Goal: Task Accomplishment & Management: Use online tool/utility

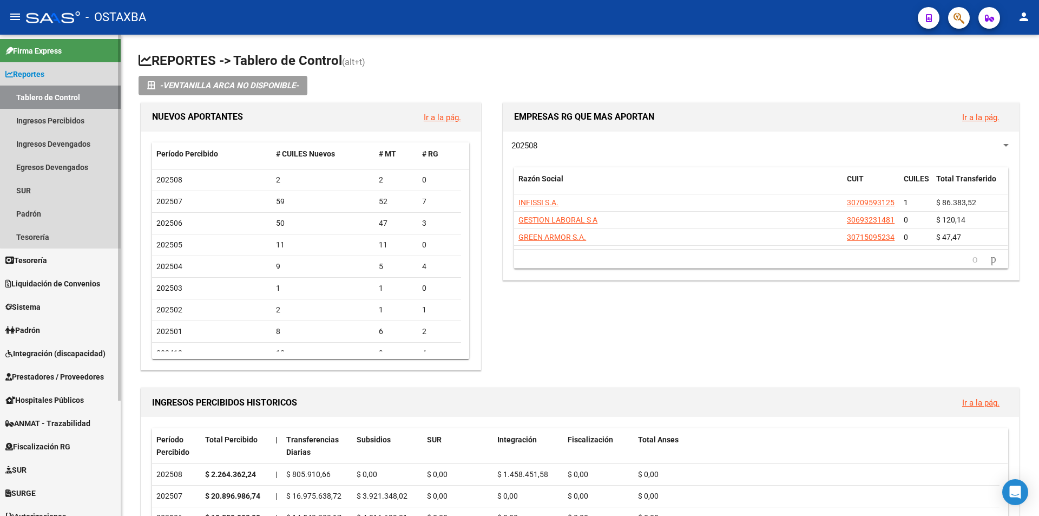
click at [62, 77] on link "Reportes" at bounding box center [60, 73] width 121 height 23
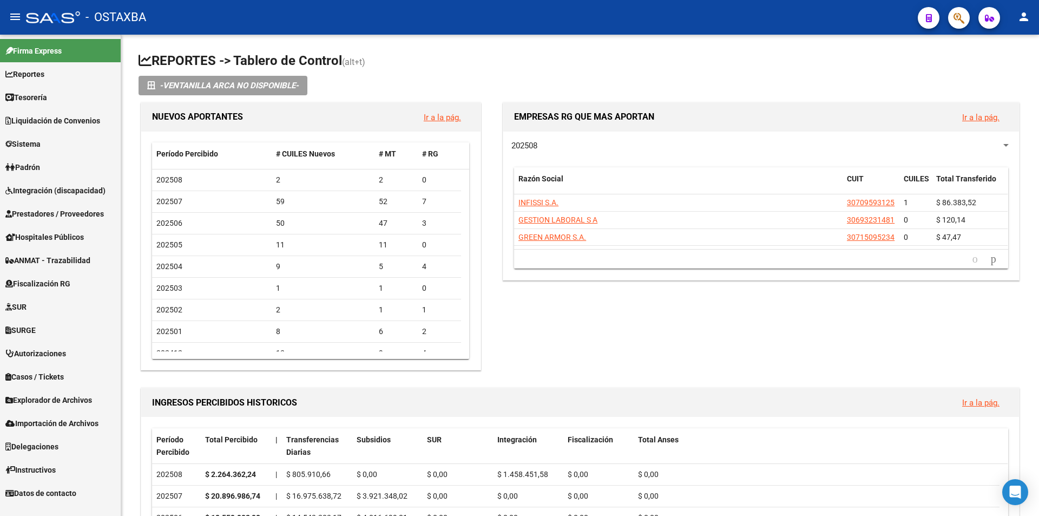
click at [66, 421] on span "Importación de Archivos" at bounding box center [51, 423] width 93 height 12
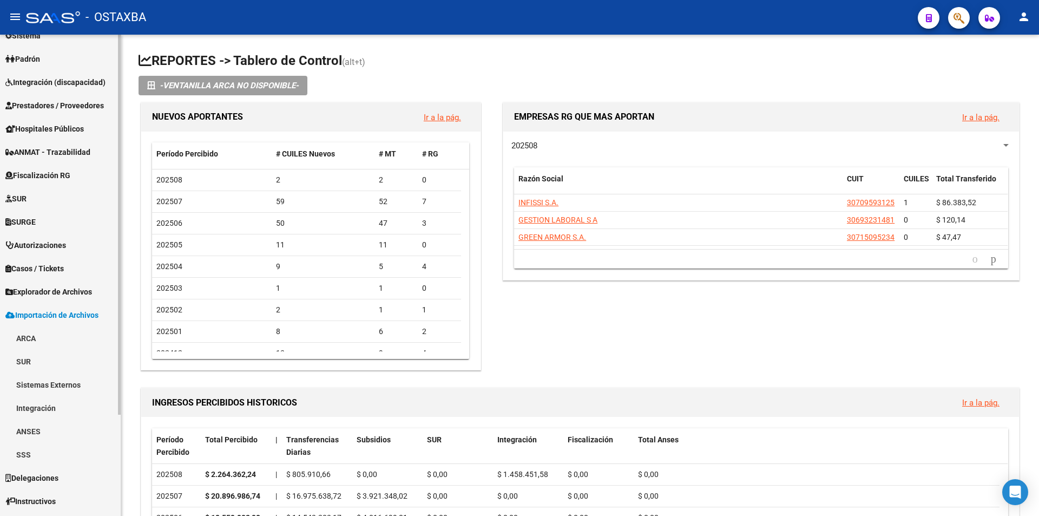
click at [78, 338] on link "ARCA" at bounding box center [60, 337] width 121 height 23
click at [74, 363] on link "DDJJ / Nóminas" at bounding box center [60, 361] width 121 height 23
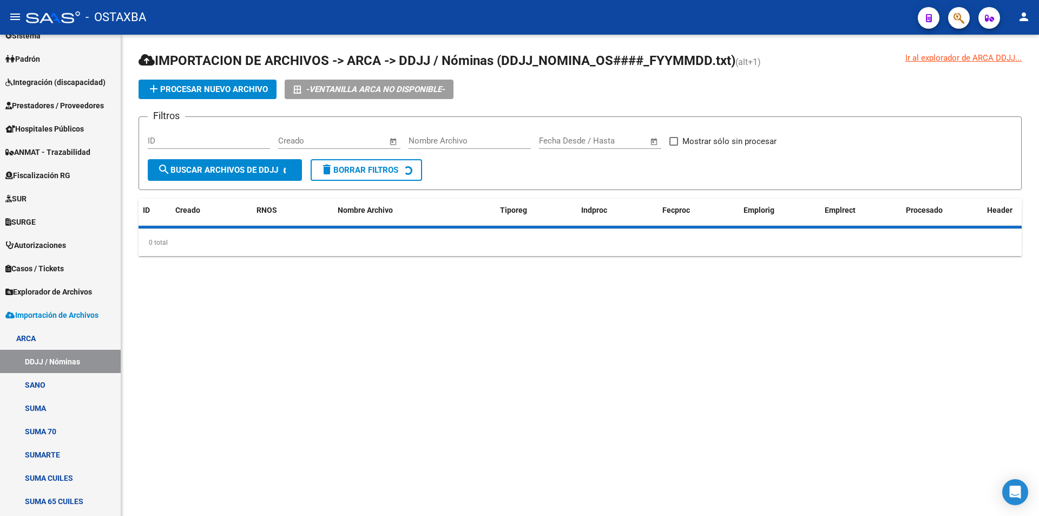
click at [179, 83] on button "add Procesar nuevo archivo" at bounding box center [208, 89] width 138 height 19
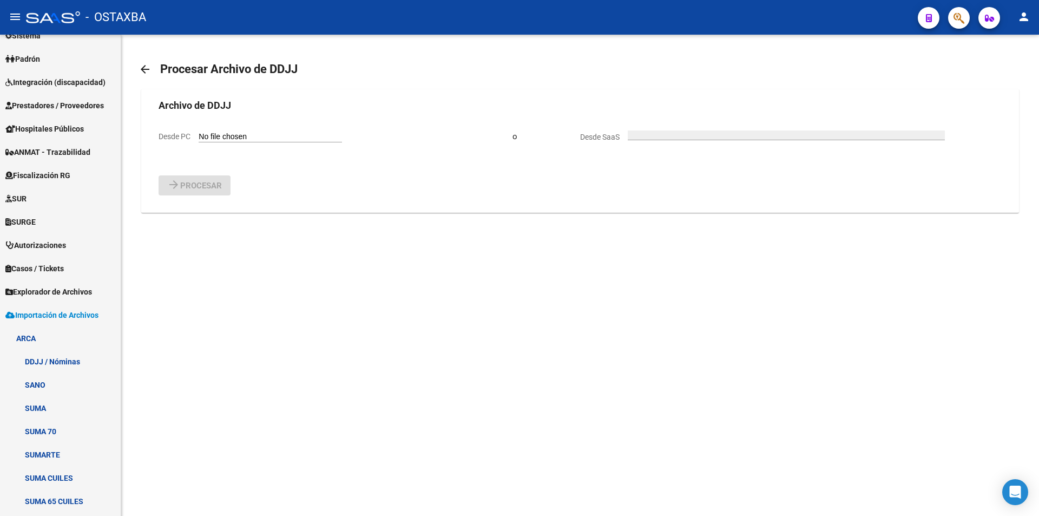
click at [183, 127] on form "Archivo de DDJJ Desde PC o Desde SaaS arrow_forward Procesar" at bounding box center [580, 146] width 843 height 97
click at [183, 129] on form "Archivo de DDJJ Desde PC o Desde SaaS arrow_forward Procesar" at bounding box center [580, 146] width 843 height 97
click at [182, 139] on span "Desde PC" at bounding box center [175, 136] width 32 height 9
click at [199, 139] on input "Desde PC" at bounding box center [270, 137] width 143 height 10
type input "C:\fakepath\DDJJ_NOMINA_OS003504_F250805.txt"
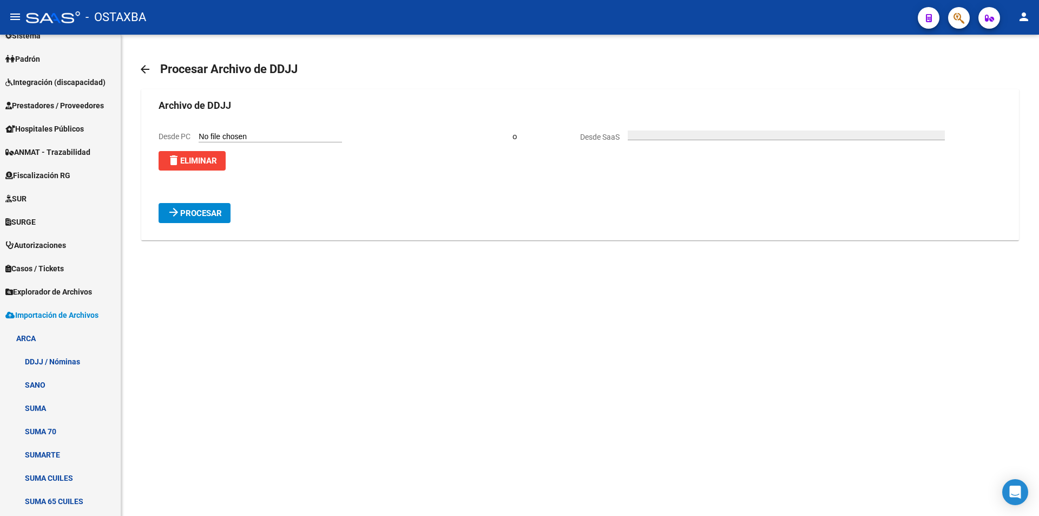
click at [218, 212] on span "Procesar" at bounding box center [201, 213] width 42 height 10
click at [228, 132] on div "Desde PC" at bounding box center [251, 136] width 184 height 12
click at [227, 138] on input "Desde PC" at bounding box center [270, 137] width 143 height 10
type input "C:\fakepath\DDJJ_NOMINA_OS003504_F250806.txt"
click at [198, 205] on button "arrow_forward Procesar" at bounding box center [195, 213] width 72 height 20
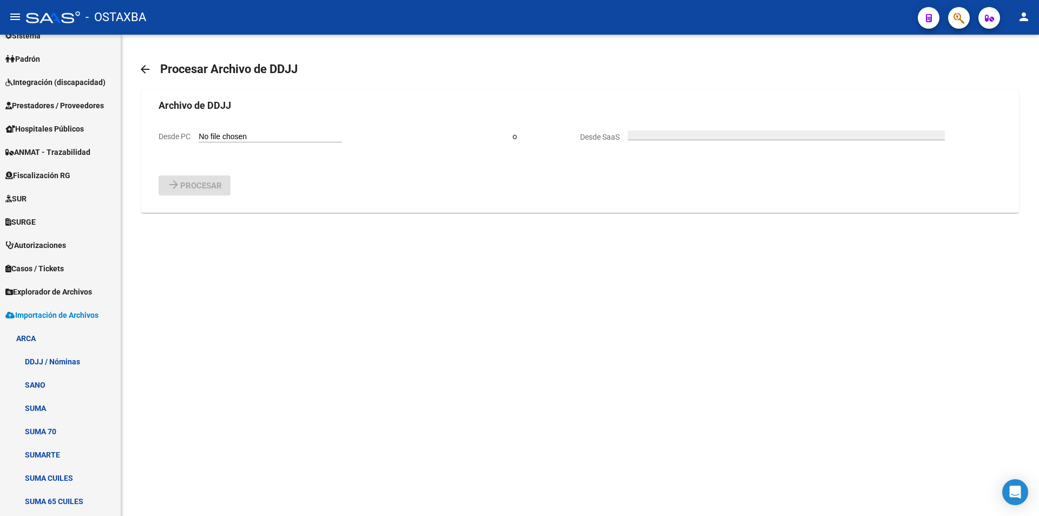
click at [220, 136] on input "Desde PC" at bounding box center [270, 137] width 143 height 10
type input "C:\fakepath\DDJJ_NOMINA_OS003504_F250807.txt"
click at [222, 199] on form "Archivo de DDJJ Desde PC delete Eliminar o Desde SaaS arrow_forward Procesar" at bounding box center [580, 160] width 843 height 125
click at [210, 212] on span "Procesar" at bounding box center [201, 213] width 42 height 10
click at [247, 139] on input "Desde PC" at bounding box center [270, 137] width 143 height 10
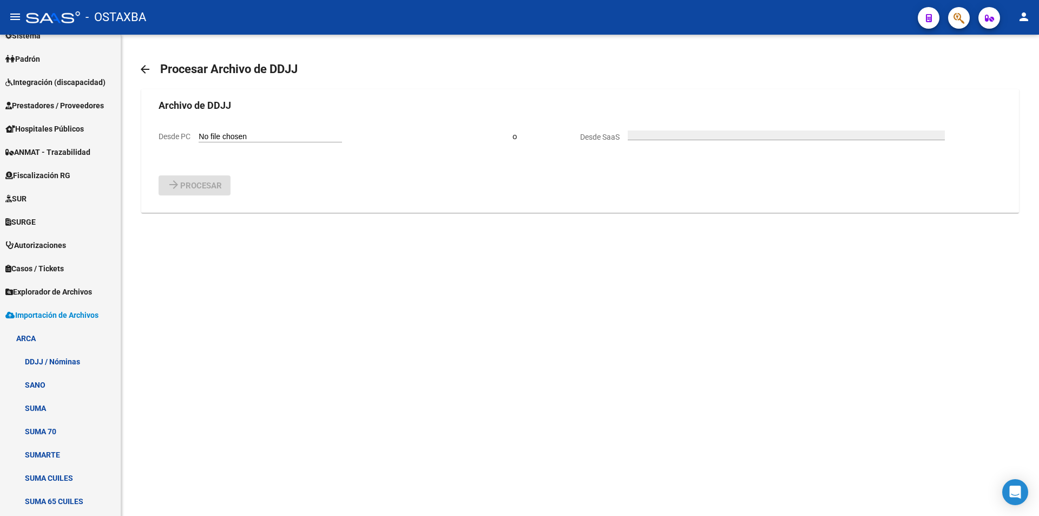
type input "C:\fakepath\DDJJ_NOMINA_OS003504_F250808.txt"
click at [198, 218] on span "Procesar" at bounding box center [201, 213] width 42 height 10
click at [253, 135] on input "Desde PC" at bounding box center [270, 137] width 143 height 10
type input "C:\fakepath\DDJJ_NOMINA_OS003504_F250811.txt"
click at [242, 196] on form "Archivo de DDJJ Desde PC delete Eliminar o Desde SaaS arrow_forward Procesar" at bounding box center [580, 160] width 843 height 125
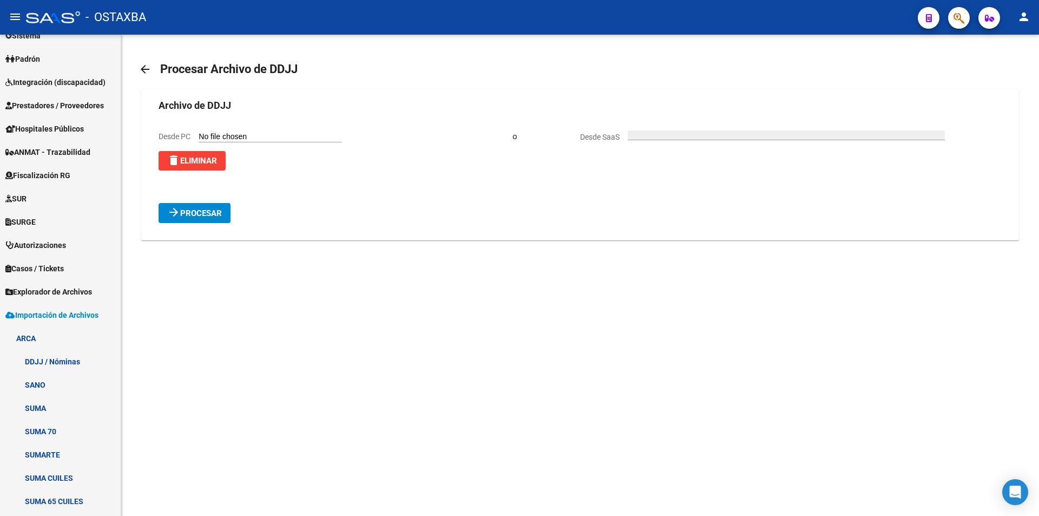
click at [190, 196] on form "Archivo de DDJJ Desde PC delete Eliminar o Desde SaaS arrow_forward Procesar" at bounding box center [580, 160] width 843 height 125
click at [189, 209] on span "Procesar" at bounding box center [201, 213] width 42 height 10
click at [245, 141] on input "Desde PC" at bounding box center [270, 137] width 143 height 10
type input "C:\fakepath\DDJJ_NOMINA_OS003504_F250812.txt"
drag, startPoint x: 167, startPoint y: 204, endPoint x: 187, endPoint y: 191, distance: 23.1
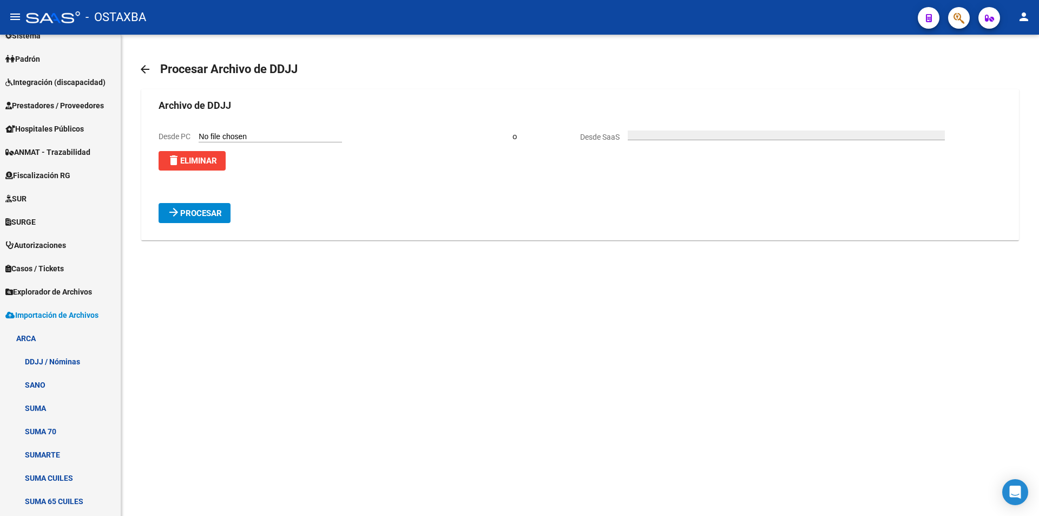
click at [166, 205] on button "arrow_forward Procesar" at bounding box center [195, 213] width 72 height 20
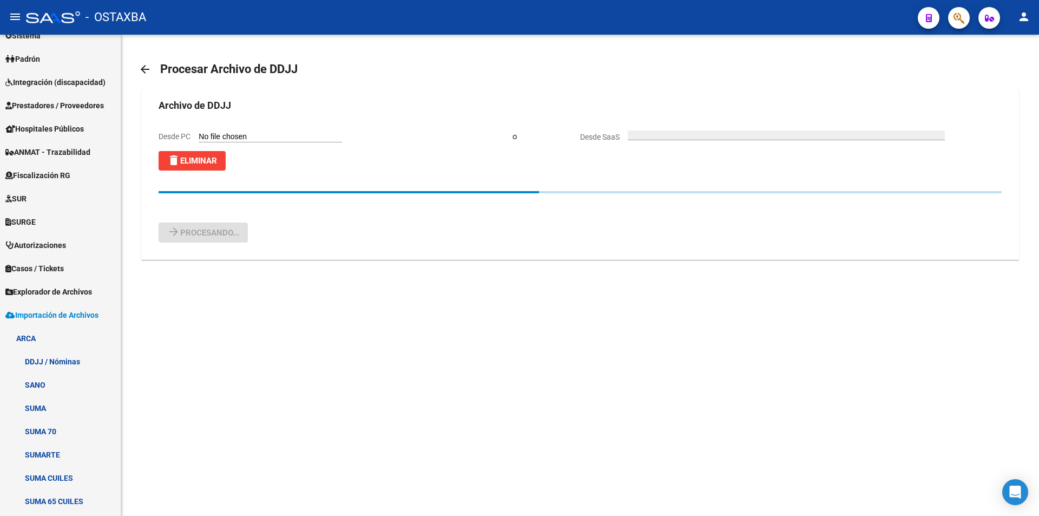
click at [232, 143] on div "Desde PC delete Eliminar" at bounding box center [251, 150] width 184 height 40
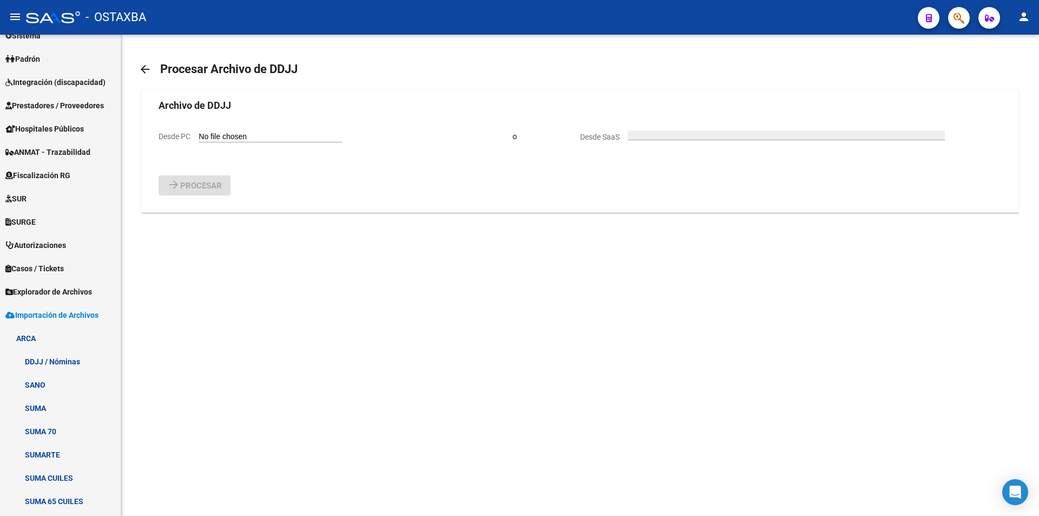
click at [240, 140] on input "Desde PC" at bounding box center [270, 137] width 143 height 10
type input "C:\fakepath\DDJJ_NOMINA_OS003504_F250813.txt"
click at [179, 220] on button "arrow_forward Procesar" at bounding box center [195, 213] width 72 height 20
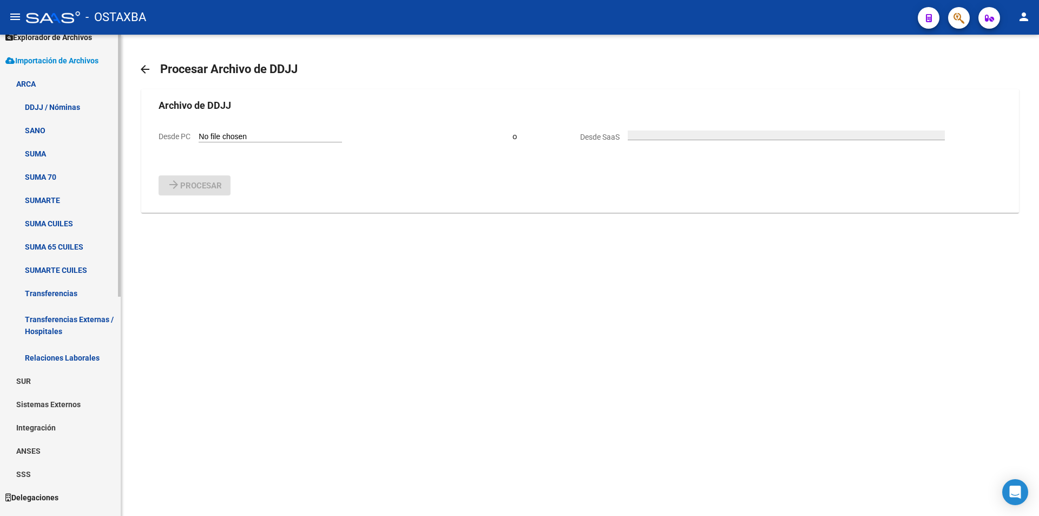
scroll to position [294, 0]
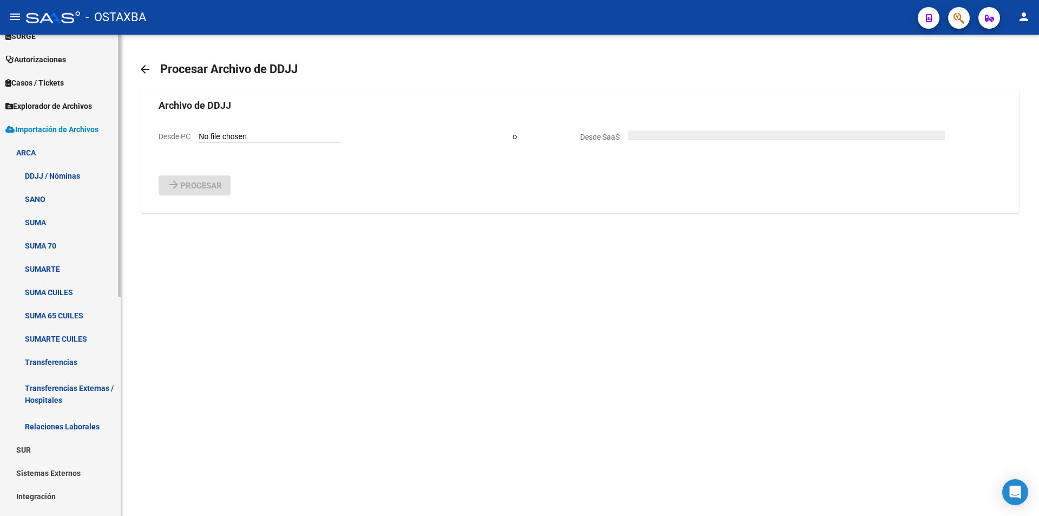
click at [86, 287] on link "SUMA CUILES" at bounding box center [60, 291] width 121 height 23
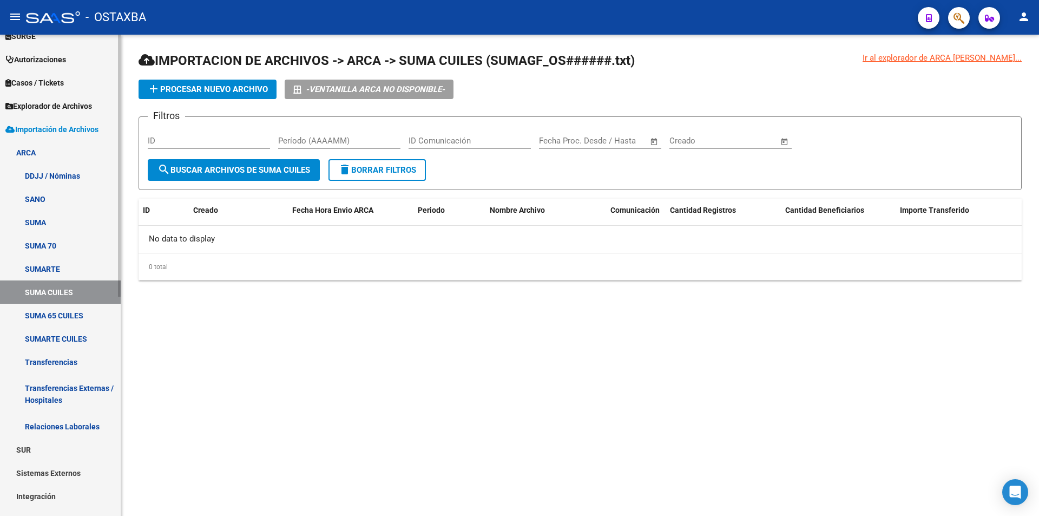
click at [80, 306] on link "SUMA 65 CUILES" at bounding box center [60, 315] width 121 height 23
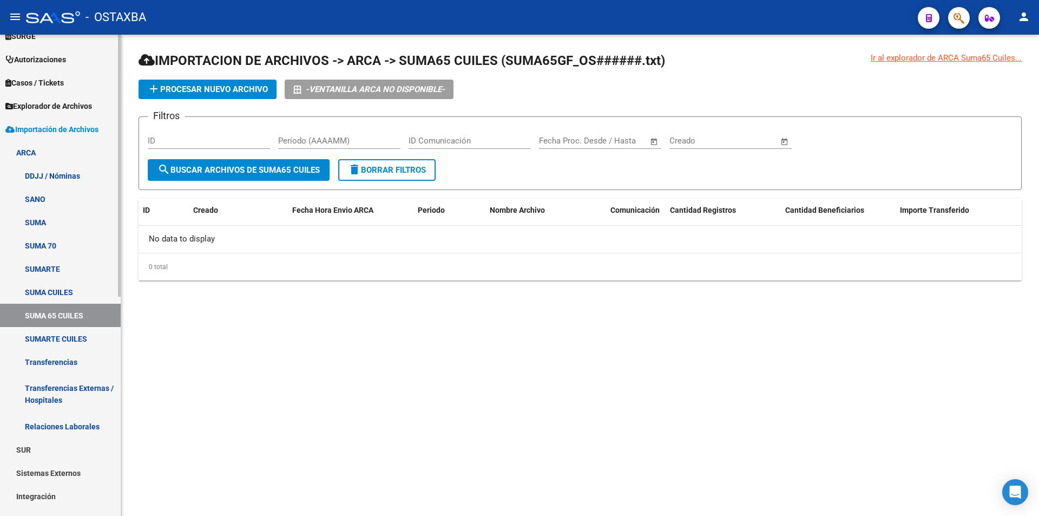
click at [76, 328] on link "SUMARTE CUILES" at bounding box center [60, 338] width 121 height 23
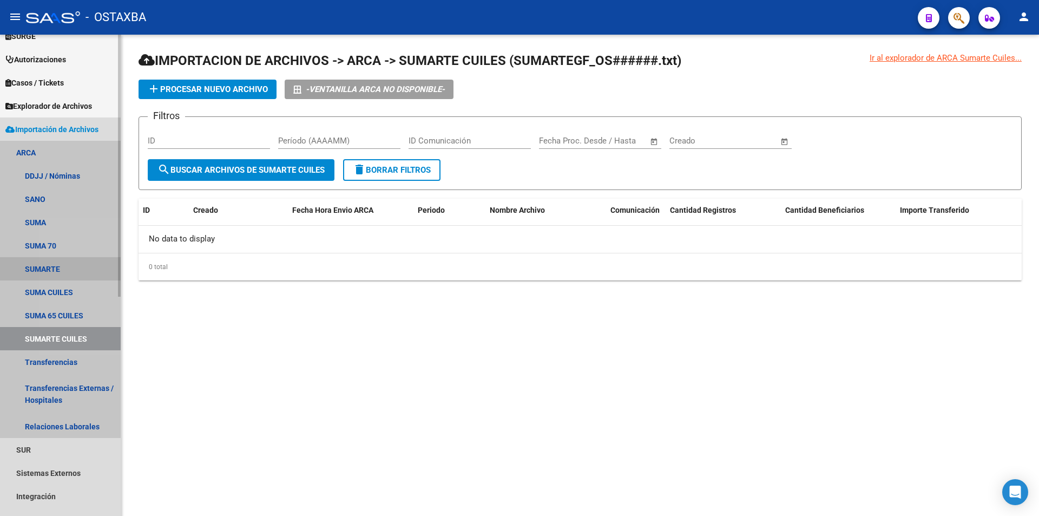
click at [90, 270] on link "SUMARTE" at bounding box center [60, 268] width 121 height 23
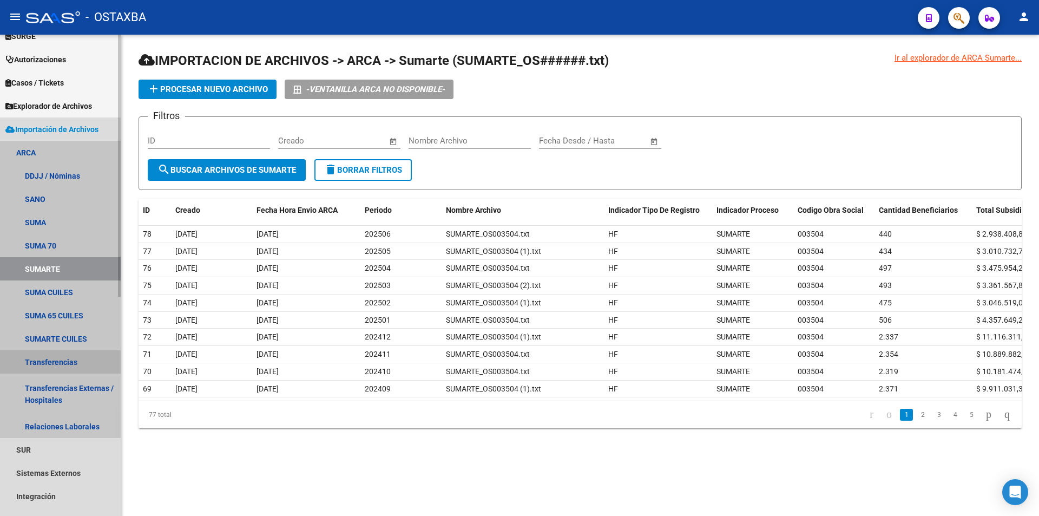
click at [62, 355] on link "Transferencias" at bounding box center [60, 361] width 121 height 23
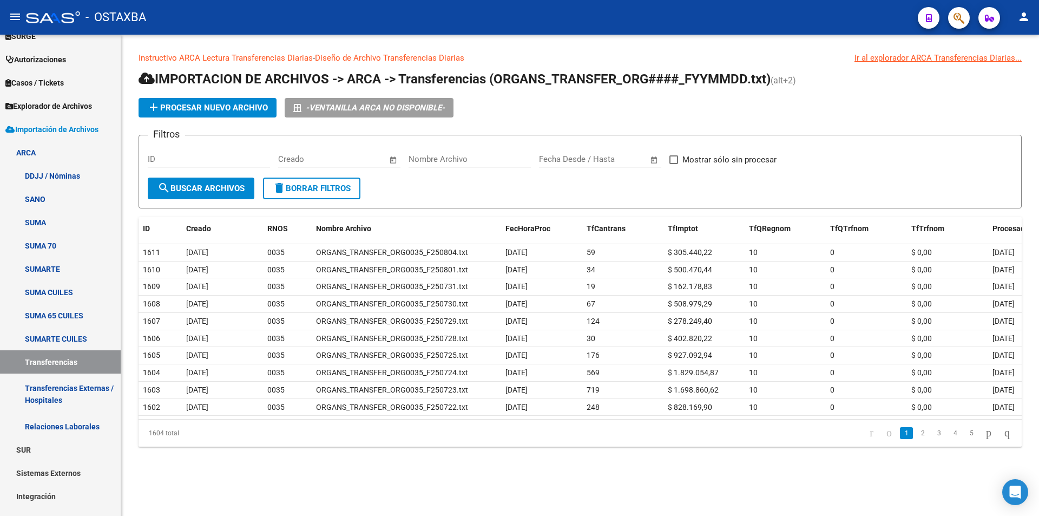
click at [169, 113] on button "add Procesar nuevo archivo" at bounding box center [208, 107] width 138 height 19
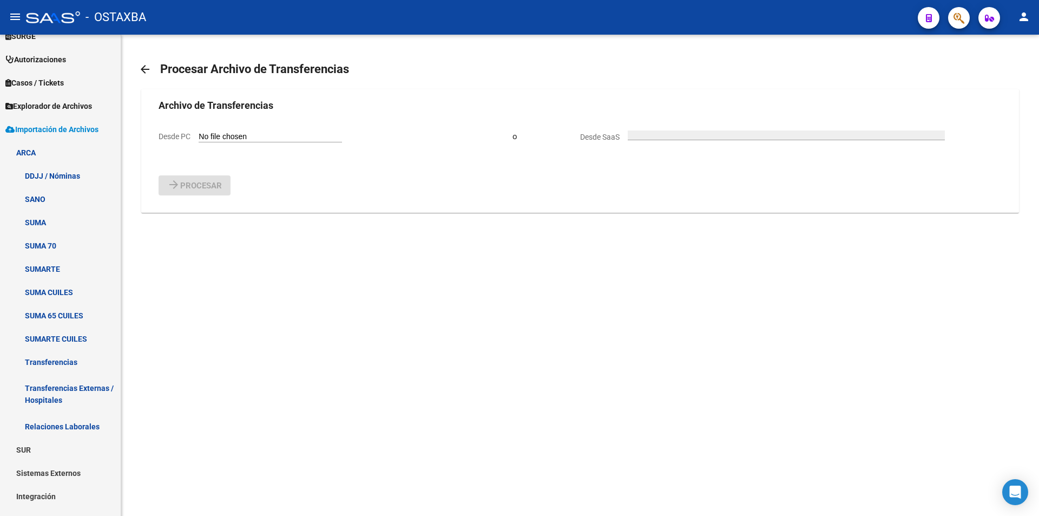
click at [222, 139] on input "Desde PC" at bounding box center [270, 137] width 143 height 10
type input "C:\fakepath\ORGANS_TRANSFER_ORG0035_F250805.txt"
click at [220, 220] on button "arrow_forward Procesar" at bounding box center [195, 213] width 72 height 20
click at [222, 137] on input "Desde PC" at bounding box center [270, 137] width 143 height 10
type input "C:\fakepath\ORGANS_TRANSFER_ORG0035_F250806.txt"
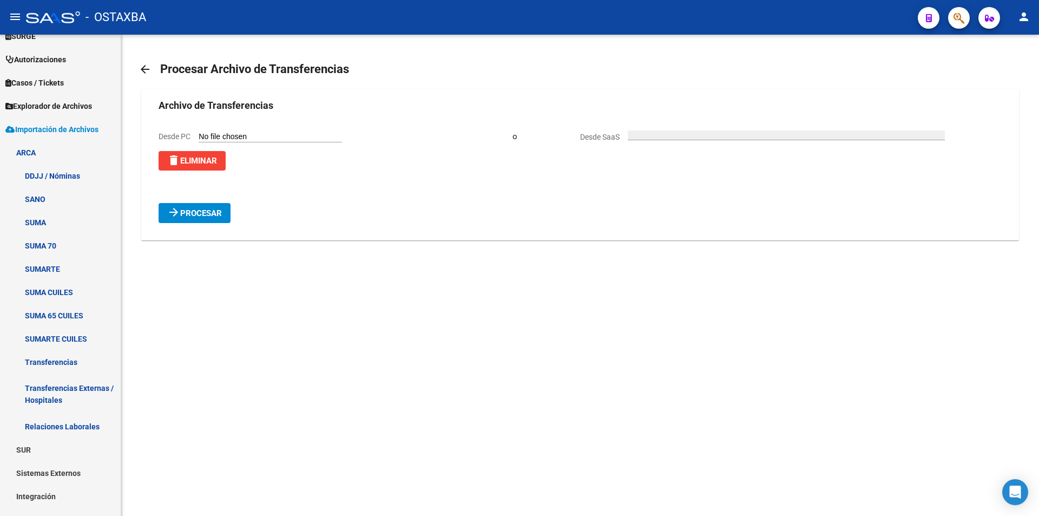
click at [214, 214] on span "Procesar" at bounding box center [201, 213] width 42 height 10
click at [496, 272] on mat-sidenav-content "arrow_back Procesar Archivo de Transferencias Archivo de Transferencias Desde P…" at bounding box center [580, 275] width 918 height 481
click at [293, 134] on input "Desde PC" at bounding box center [270, 137] width 143 height 10
type input "C:\fakepath\ORGANS_TRANSFER_ORG0035_F250807.txt"
click at [206, 207] on button "arrow_forward Procesar" at bounding box center [195, 213] width 72 height 20
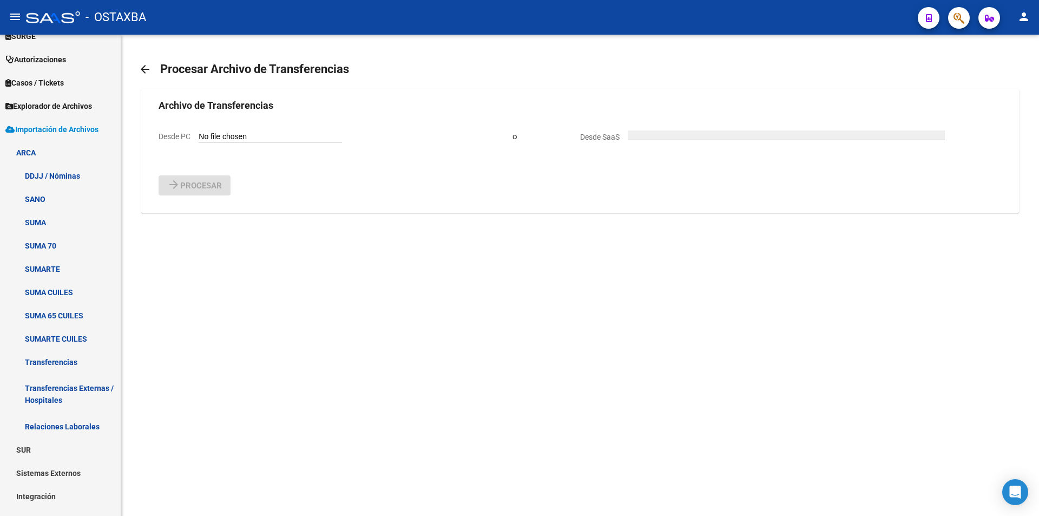
click at [235, 136] on input "Desde PC" at bounding box center [270, 137] width 143 height 10
type input "C:\fakepath\ORGANS_TRANSFER_ORG0035_F250808.txt"
click at [184, 197] on form "Archivo de Transferencias Desde PC delete Eliminar o Desde SaaS arrow_forward P…" at bounding box center [580, 160] width 843 height 125
click at [185, 210] on button "arrow_forward Procesar" at bounding box center [195, 213] width 72 height 20
click at [219, 139] on input "Desde PC" at bounding box center [270, 137] width 143 height 10
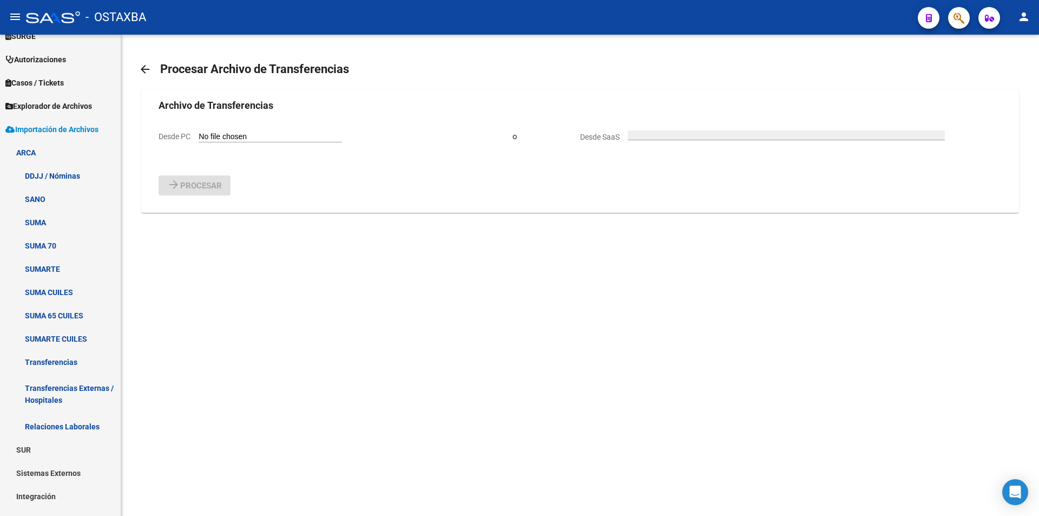
type input "C:\fakepath\ORGANS_TRANSFER_ORG0035_F250811.txt"
drag, startPoint x: 184, startPoint y: 214, endPoint x: 184, endPoint y: 201, distance: 13.5
click at [184, 214] on span "Procesar" at bounding box center [201, 213] width 42 height 10
click at [213, 135] on input "Desde PC" at bounding box center [270, 137] width 143 height 10
type input "C:\fakepath\ORGANS_TRANSFER_ORG0035_F250812.txt"
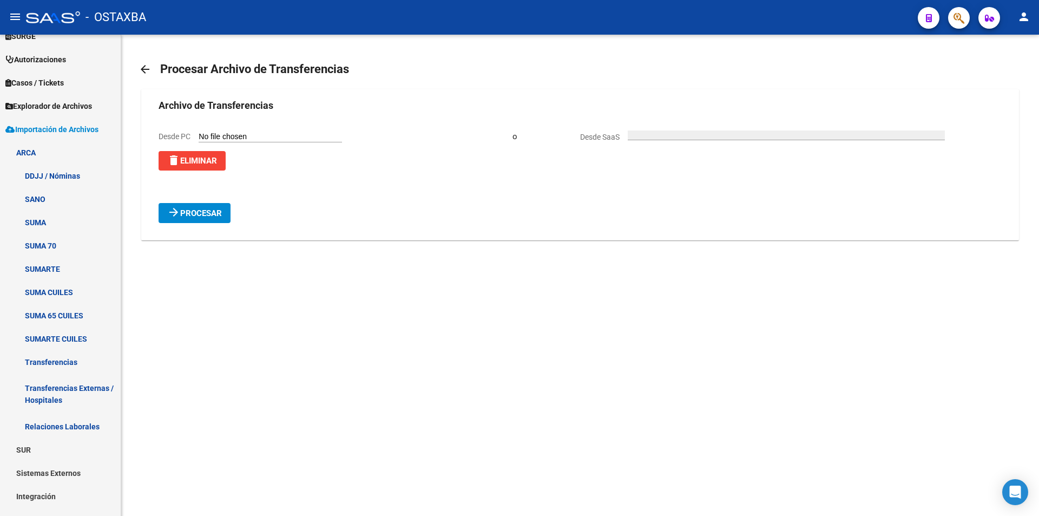
click at [232, 206] on div "arrow_forward Procesar" at bounding box center [580, 213] width 843 height 20
click at [215, 215] on span "Procesar" at bounding box center [201, 213] width 42 height 10
click at [227, 140] on input "Desde PC" at bounding box center [270, 137] width 143 height 10
type input "C:\fakepath\ORGANS_TRANSFER_ORG0035_F250813.txt"
click at [201, 203] on form "Archivo de Transferencias Desde PC delete Eliminar o Desde SaaS arrow_forward P…" at bounding box center [580, 160] width 843 height 125
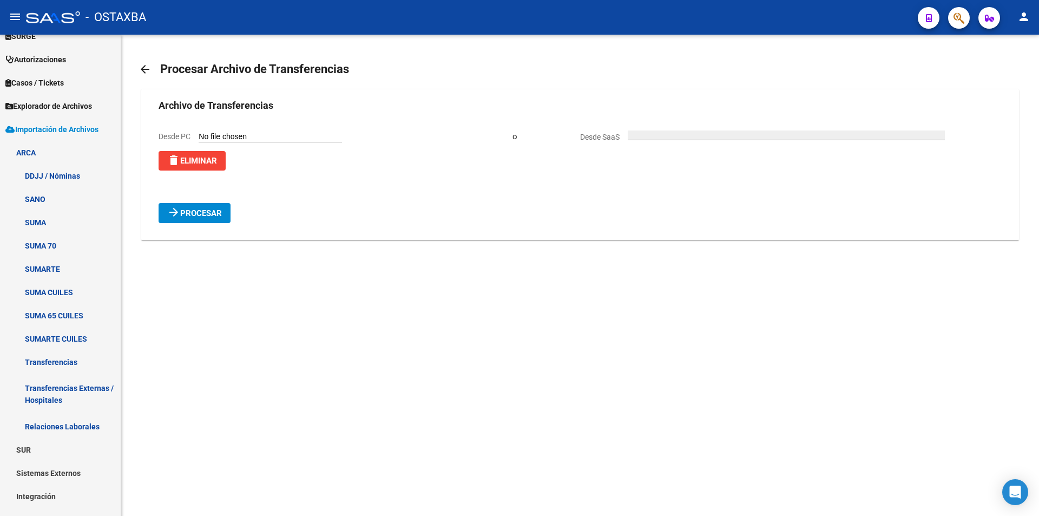
click at [201, 209] on button "arrow_forward Procesar" at bounding box center [195, 213] width 72 height 20
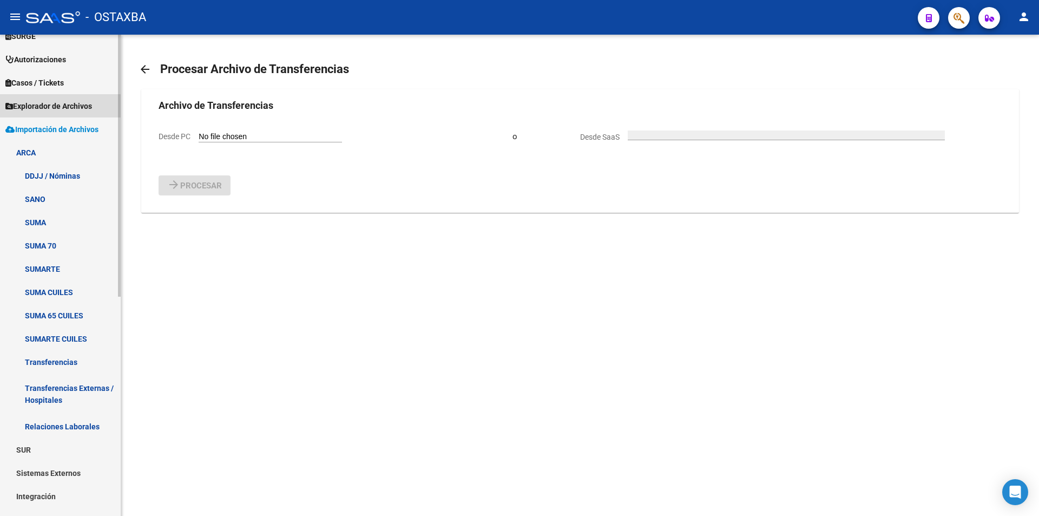
click at [90, 110] on span "Explorador de Archivos" at bounding box center [48, 106] width 87 height 12
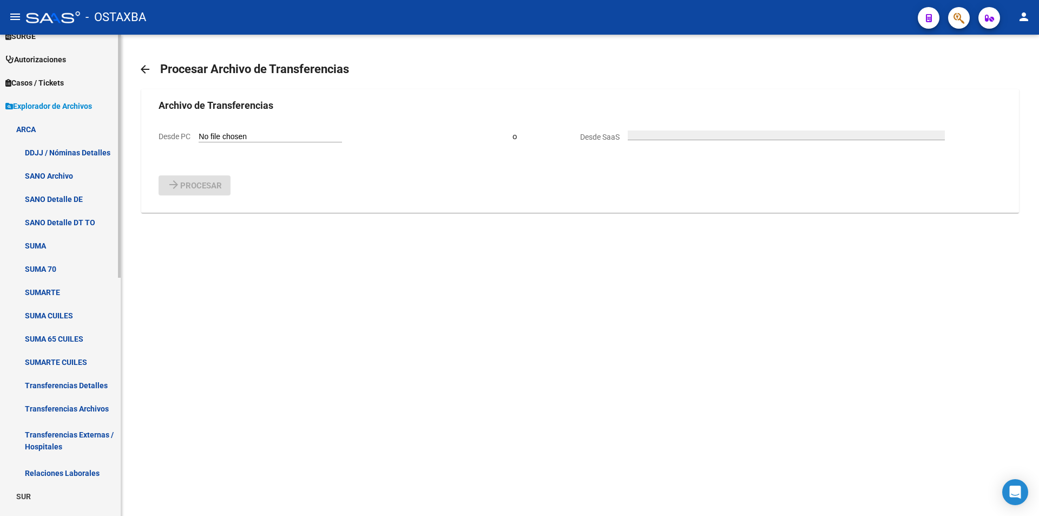
click at [94, 411] on link "Transferencias Archivos" at bounding box center [60, 408] width 121 height 23
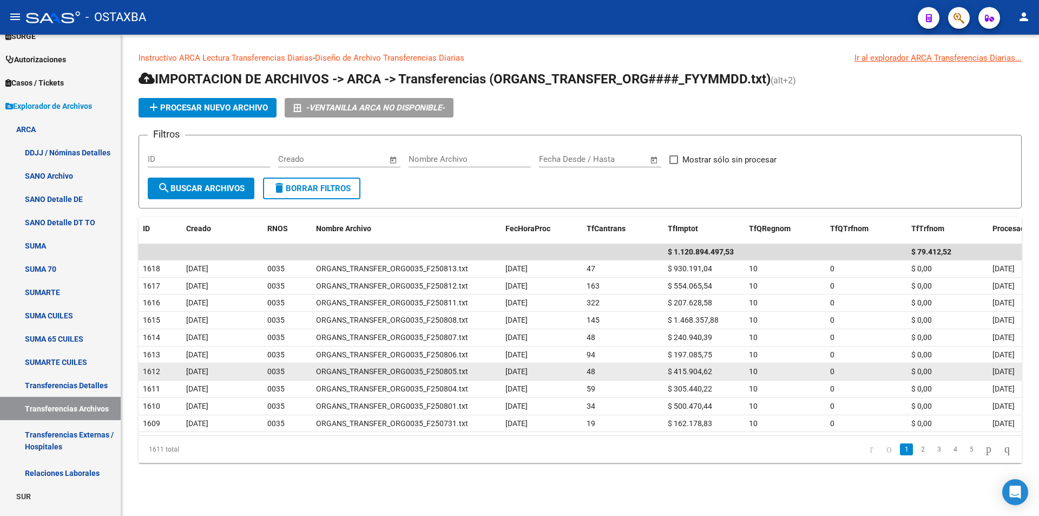
click at [689, 374] on span "$ 415.904,62" at bounding box center [690, 371] width 44 height 9
drag, startPoint x: 689, startPoint y: 374, endPoint x: 698, endPoint y: 374, distance: 8.7
click at [698, 374] on span "$ 415.904,62" at bounding box center [690, 371] width 44 height 9
drag, startPoint x: 698, startPoint y: 374, endPoint x: 688, endPoint y: 371, distance: 10.1
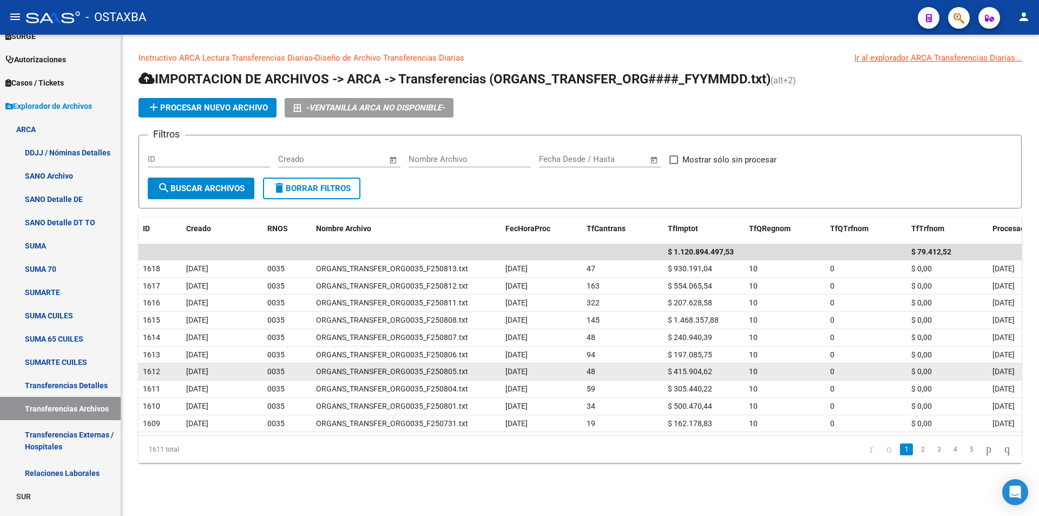
click at [688, 371] on span "$ 415.904,62" at bounding box center [690, 371] width 44 height 9
drag, startPoint x: 688, startPoint y: 371, endPoint x: 695, endPoint y: 376, distance: 8.6
click at [695, 376] on div "$ 415.904,62" at bounding box center [704, 371] width 73 height 12
click at [697, 373] on span "$ 415.904,62" at bounding box center [690, 371] width 44 height 9
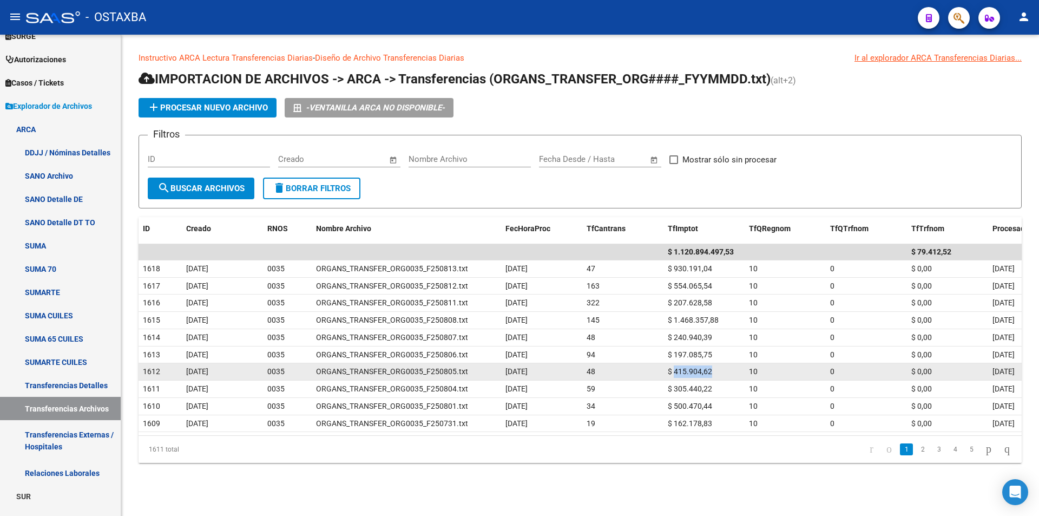
click at [697, 373] on span "$ 415.904,62" at bounding box center [690, 371] width 44 height 9
copy span "415.904,62"
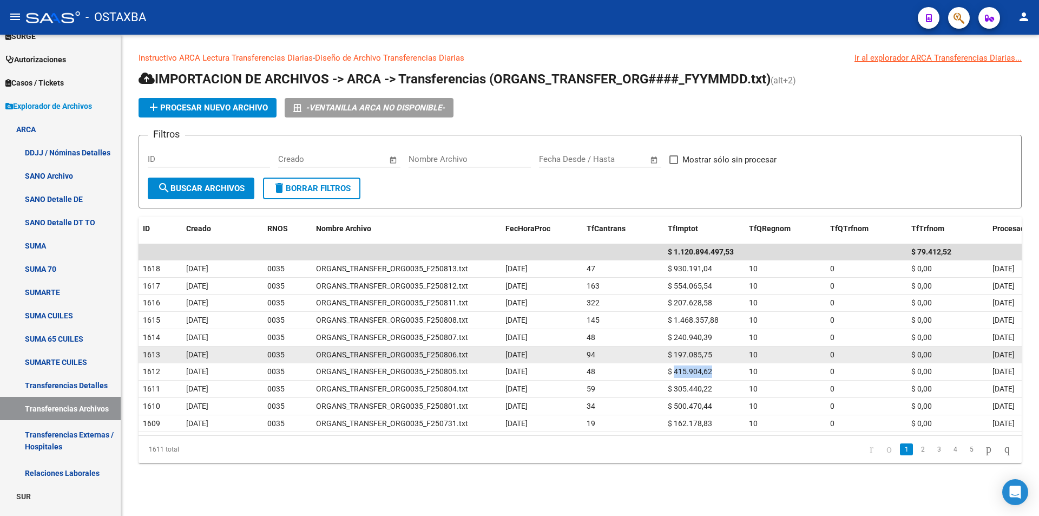
click at [699, 356] on span "$ 197.085,75" at bounding box center [690, 354] width 44 height 9
copy span "197.085,75"
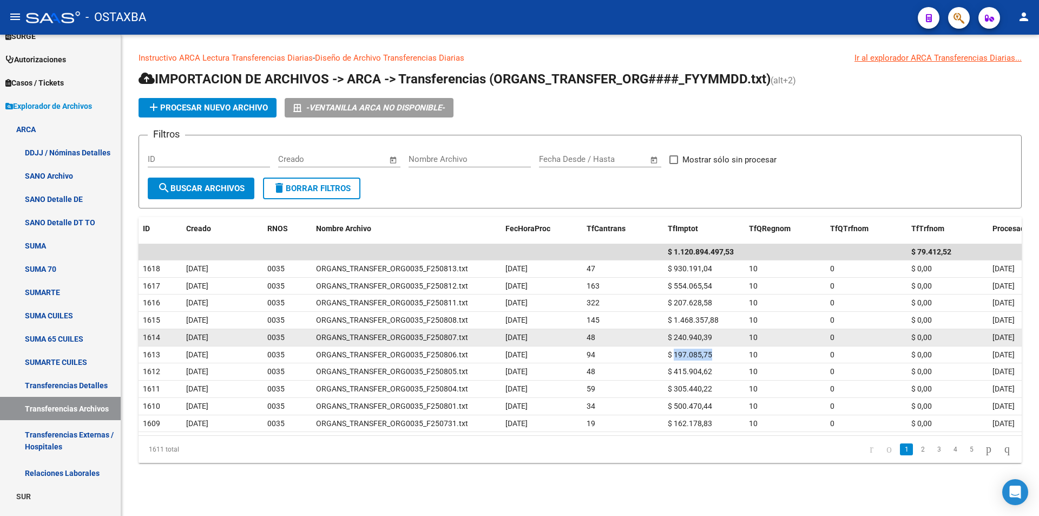
click at [687, 339] on span "$ 240.940,39" at bounding box center [690, 337] width 44 height 9
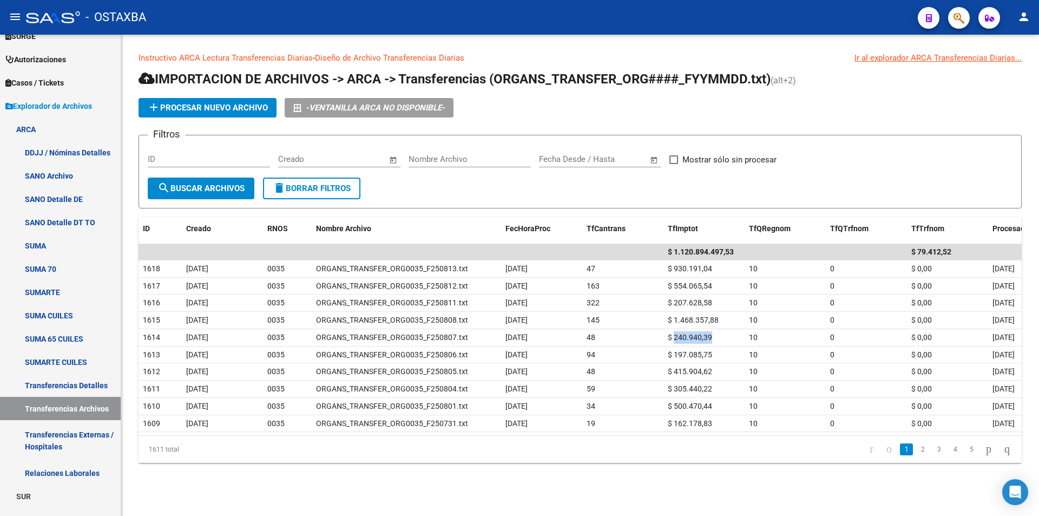
copy span "240.940,39"
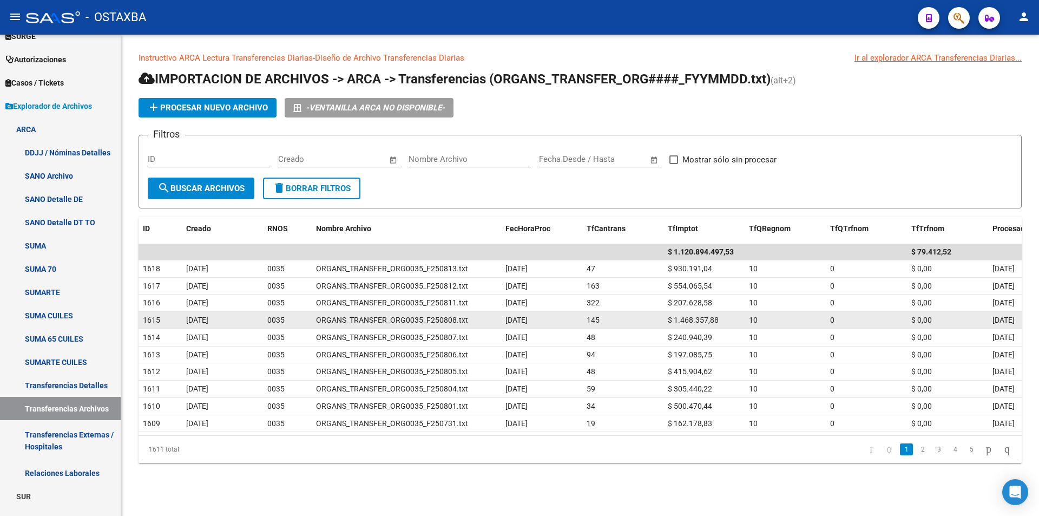
click at [688, 318] on span "$ 1.468.357,88" at bounding box center [693, 320] width 51 height 9
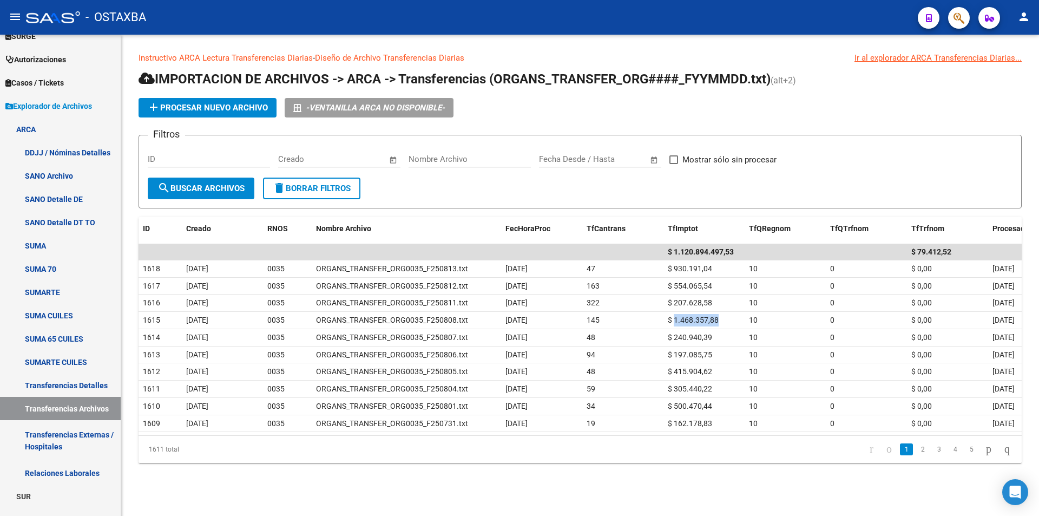
copy span "1.468.357,88"
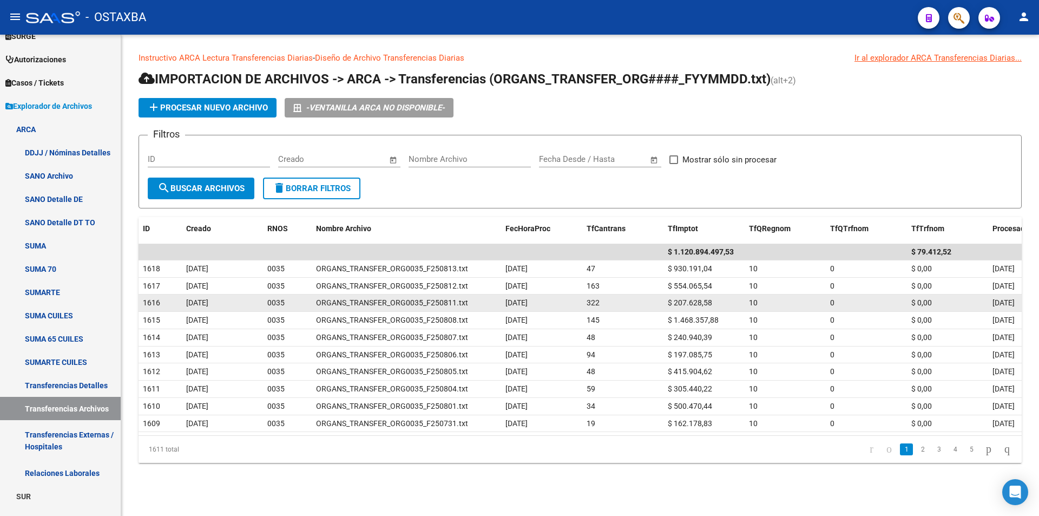
click at [700, 300] on span "$ 207.628,58" at bounding box center [690, 302] width 44 height 9
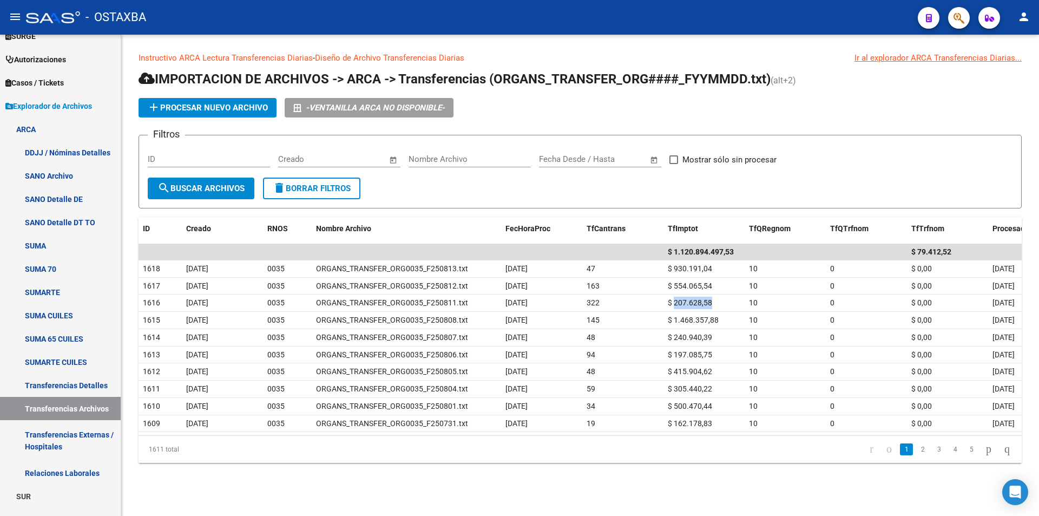
copy span "207.628,58"
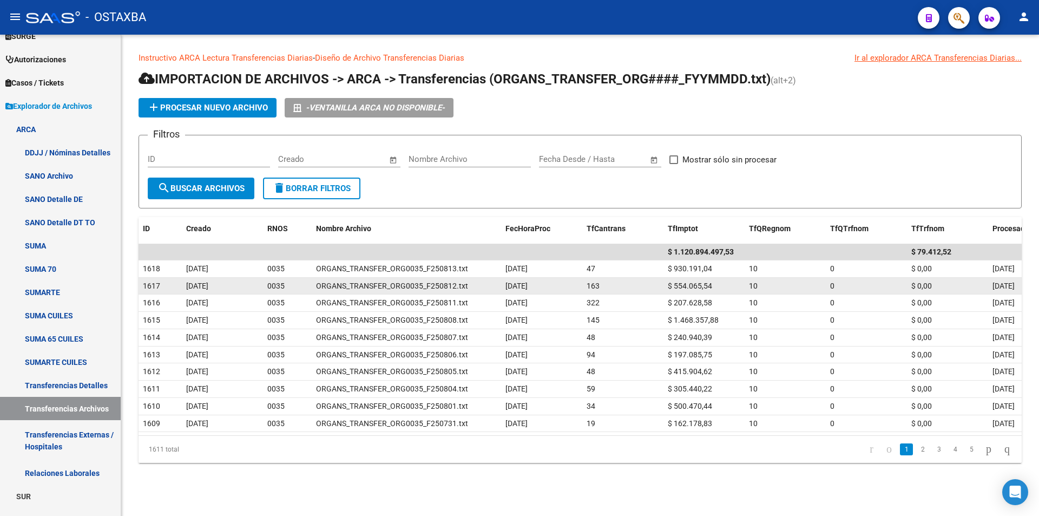
click at [691, 288] on span "$ 554.065,54" at bounding box center [690, 285] width 44 height 9
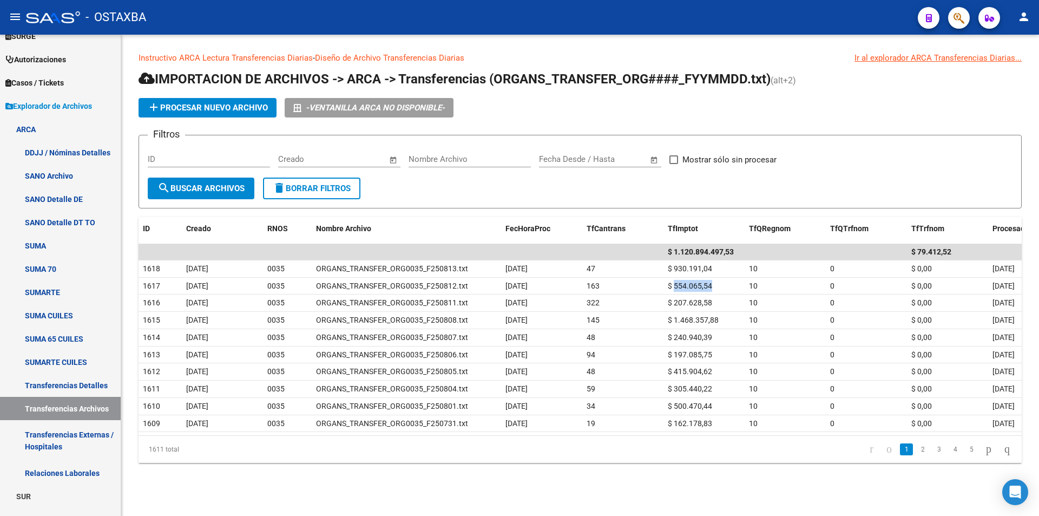
copy span "554.065,54"
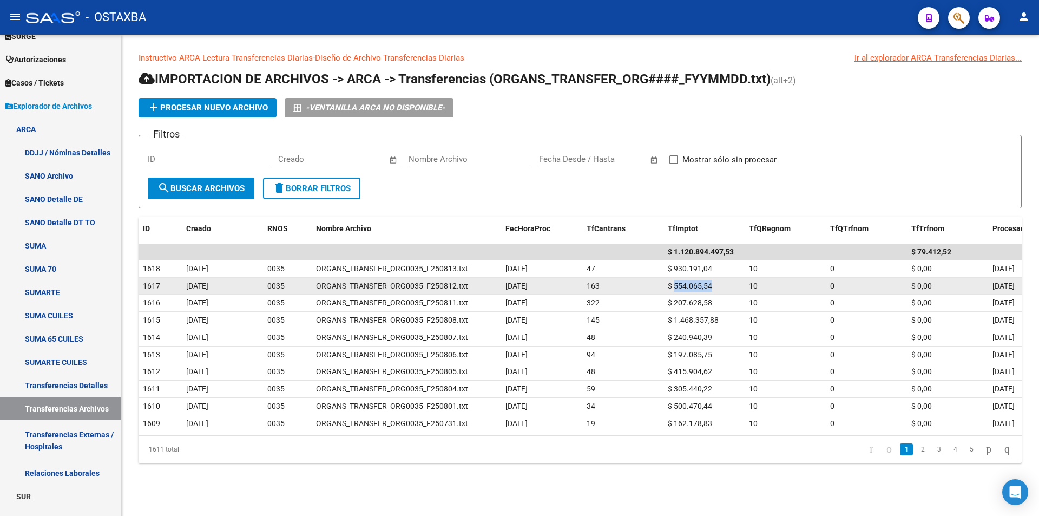
click at [699, 281] on span "$ 554.065,54" at bounding box center [690, 285] width 44 height 9
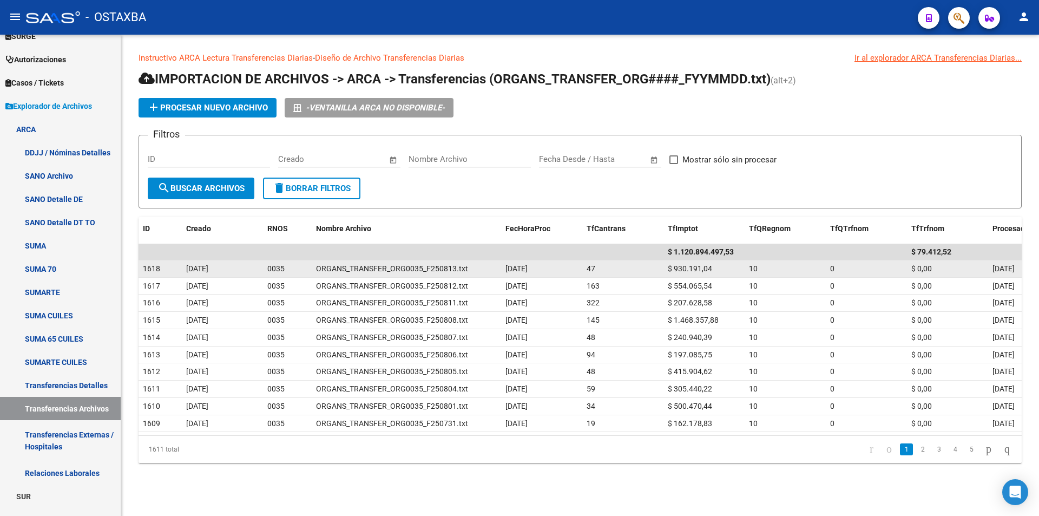
click at [711, 270] on span "$ 930.191,04" at bounding box center [690, 268] width 44 height 9
click at [708, 266] on span "$ 930.191,04" at bounding box center [690, 268] width 44 height 9
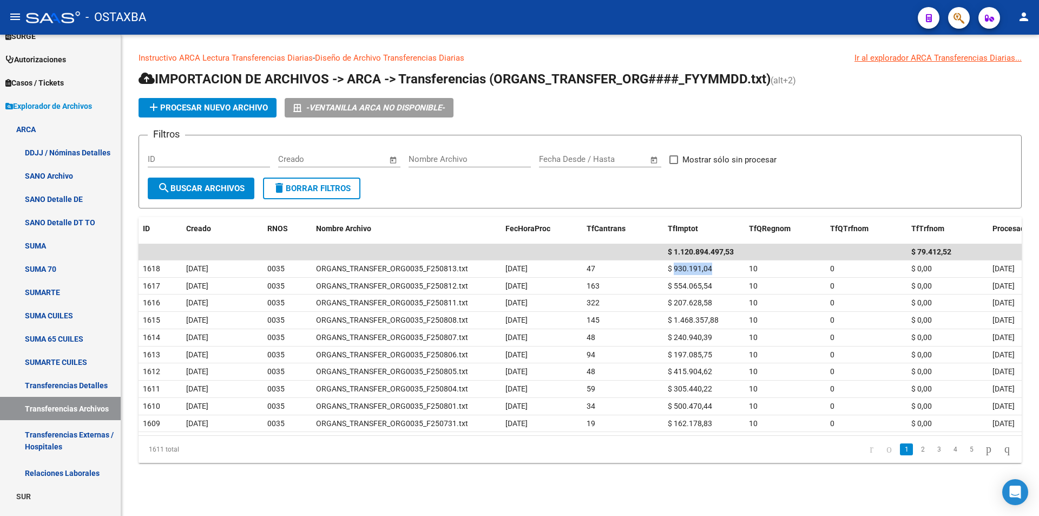
copy span "930.191,04"
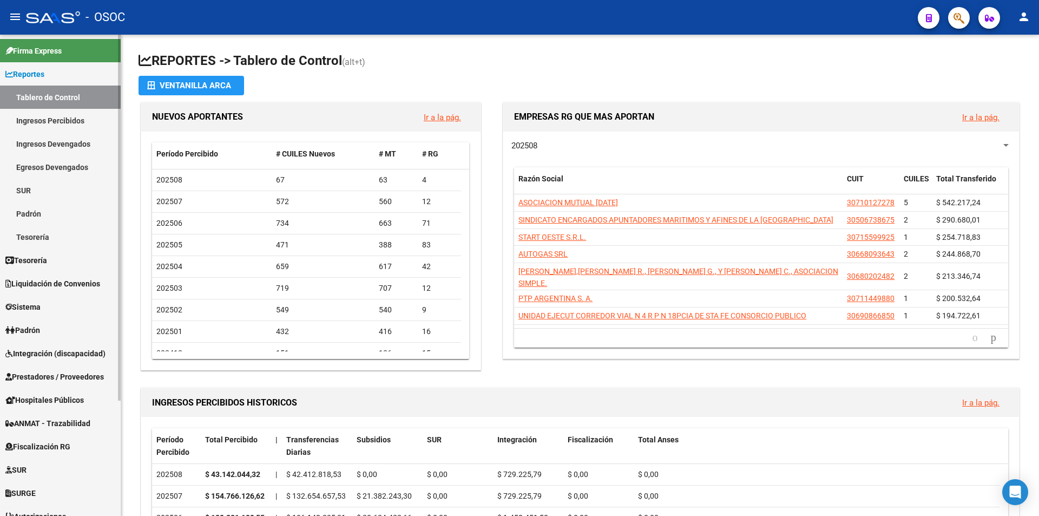
click at [76, 76] on link "Reportes" at bounding box center [60, 73] width 121 height 23
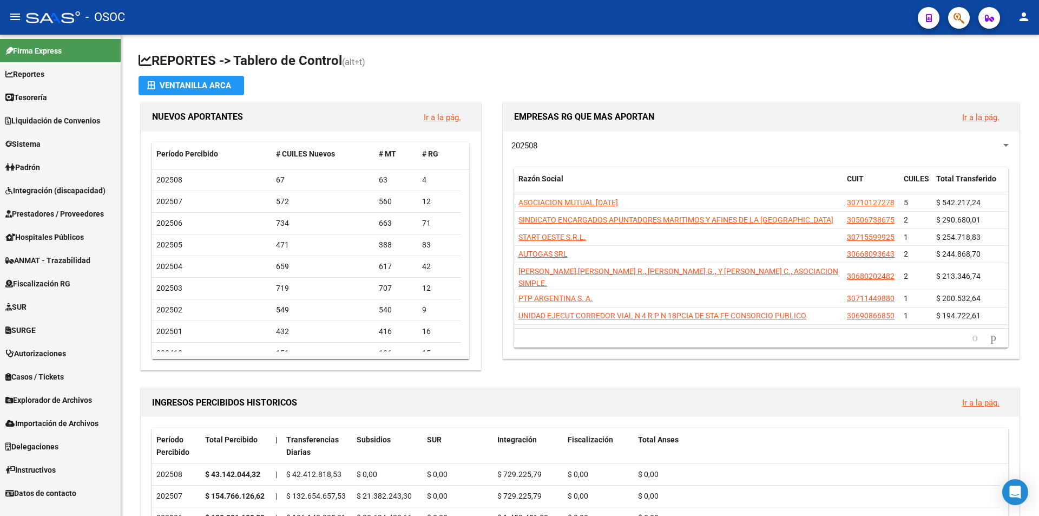
click at [92, 397] on span "Explorador de Archivos" at bounding box center [48, 400] width 87 height 12
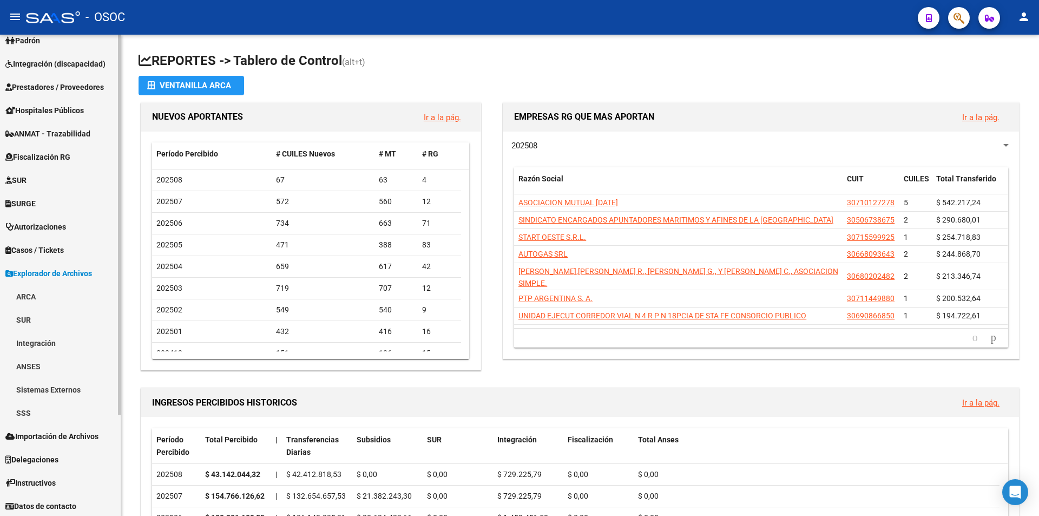
scroll to position [128, 0]
click at [85, 406] on link "SSS" at bounding box center [60, 410] width 121 height 23
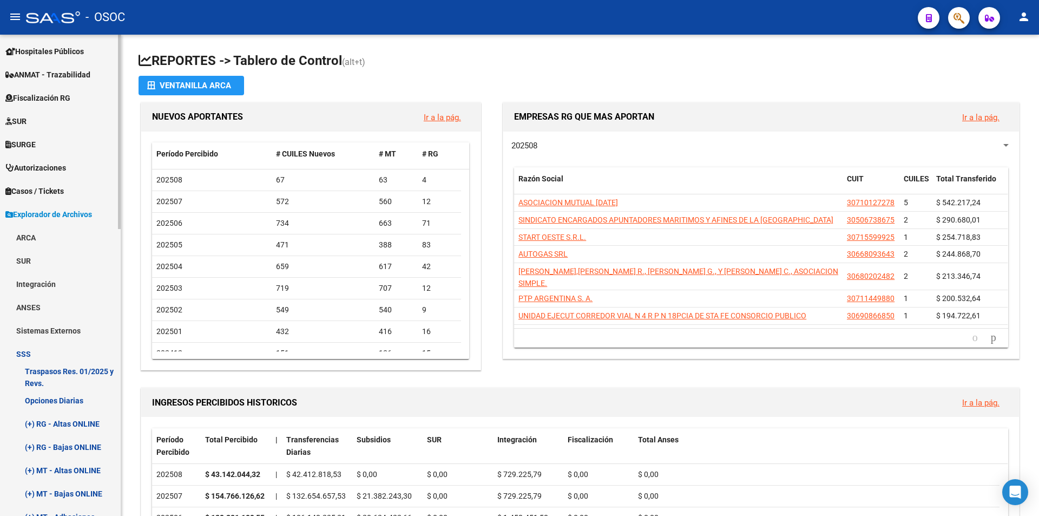
scroll to position [182, 0]
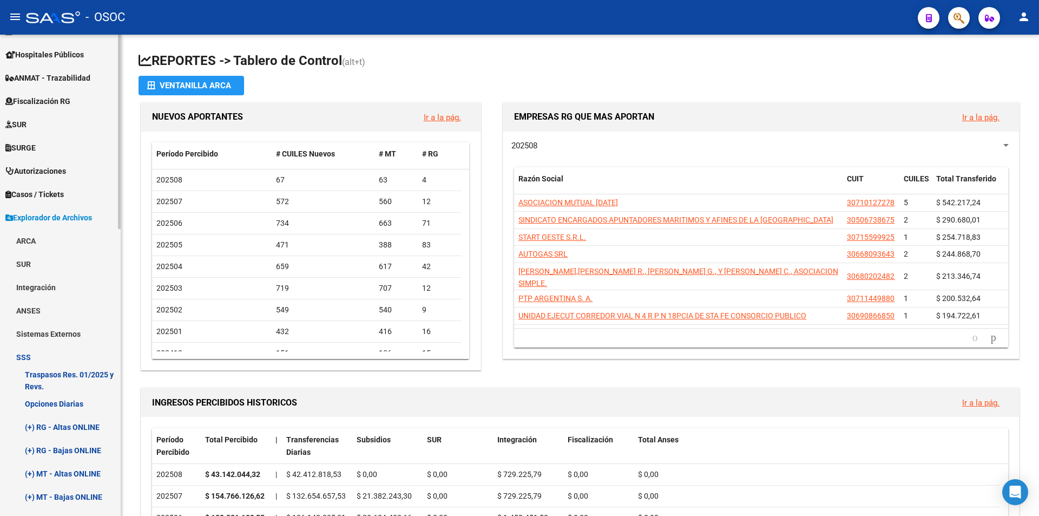
click at [80, 238] on link "ARCA" at bounding box center [60, 240] width 121 height 23
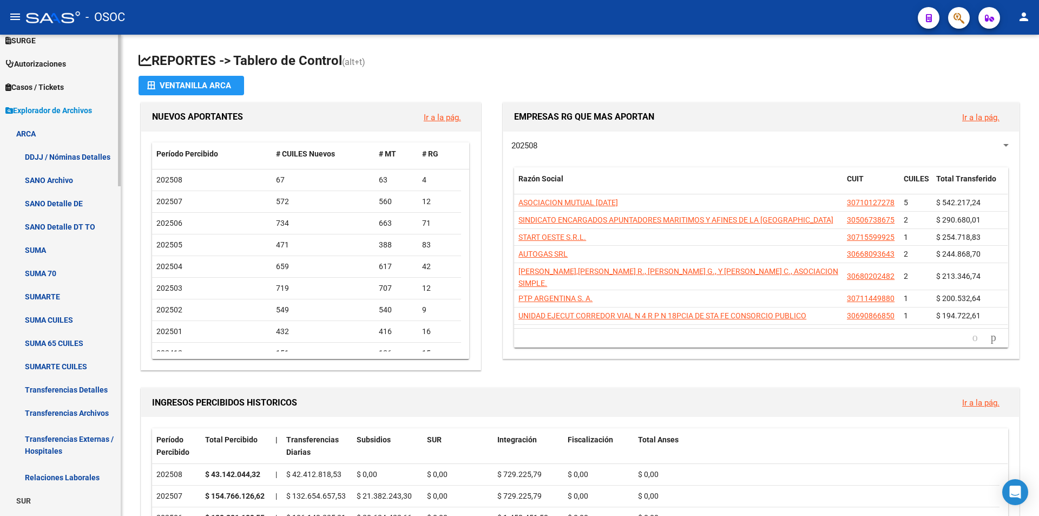
scroll to position [453, 0]
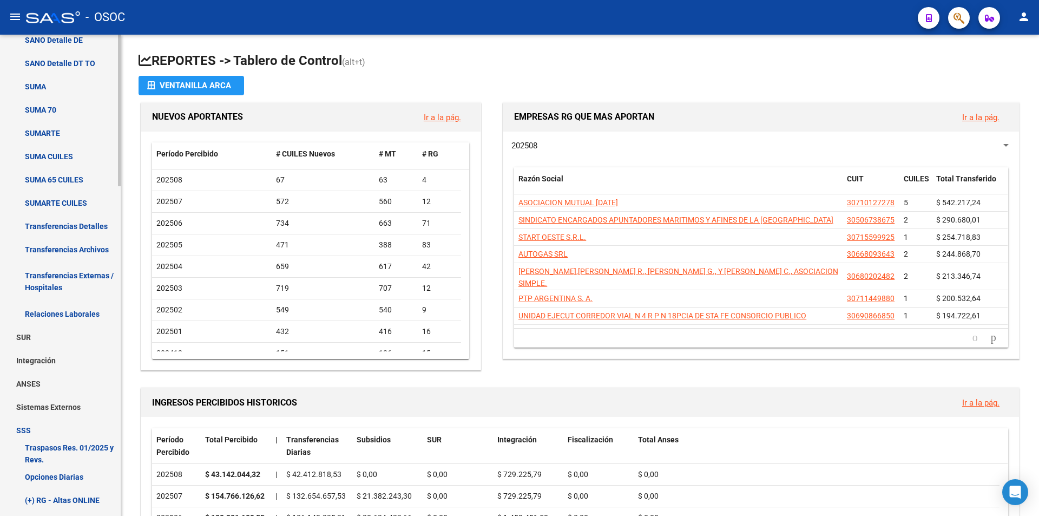
click at [89, 228] on link "Transferencias Detalles" at bounding box center [60, 225] width 121 height 23
click at [84, 251] on link "Transferencias Archivos" at bounding box center [60, 249] width 121 height 23
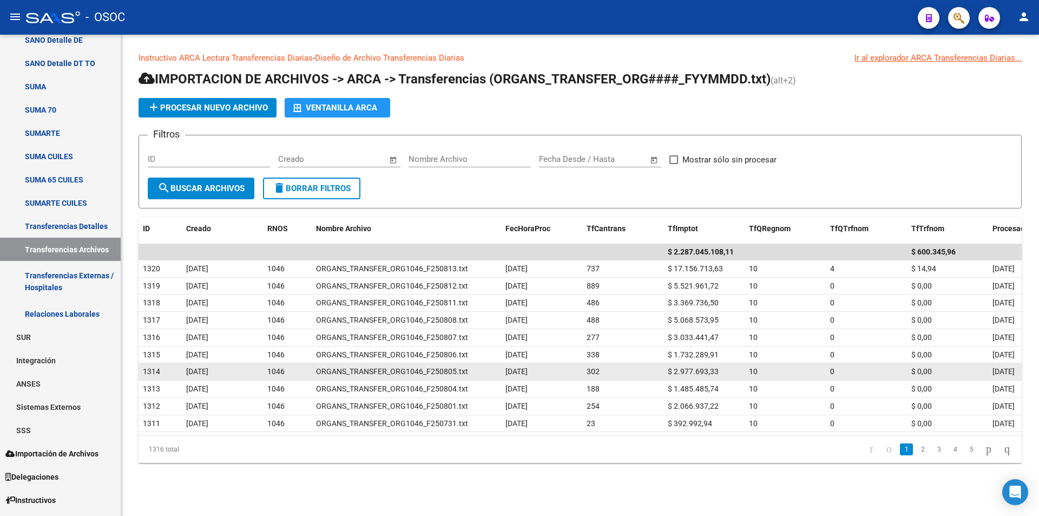
click at [681, 369] on span "$ 2.977.693,33" at bounding box center [693, 371] width 51 height 9
copy span "2.977.693,33"
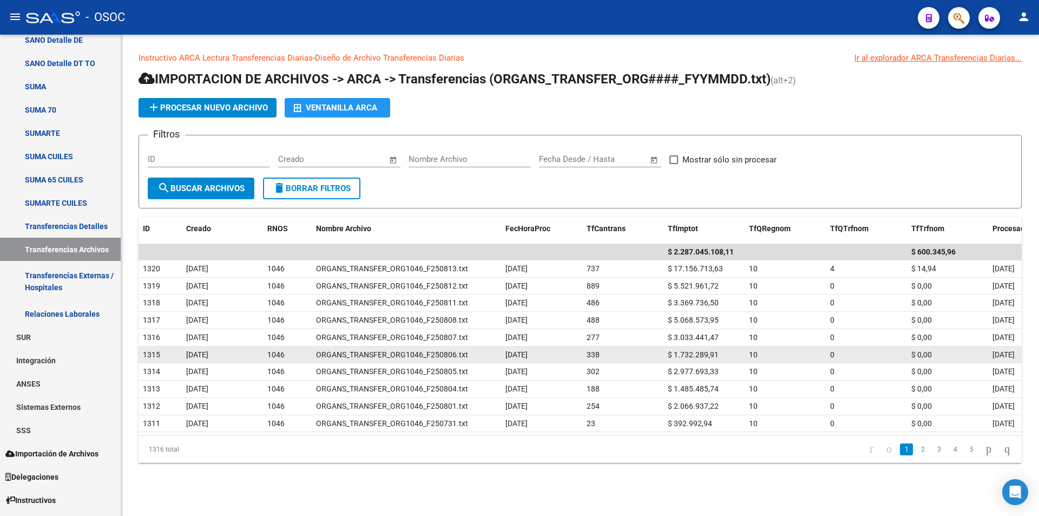
click at [698, 349] on div "$ 1.732.289,91" at bounding box center [704, 355] width 73 height 12
click at [697, 352] on span "$ 1.732.289,91" at bounding box center [693, 354] width 51 height 9
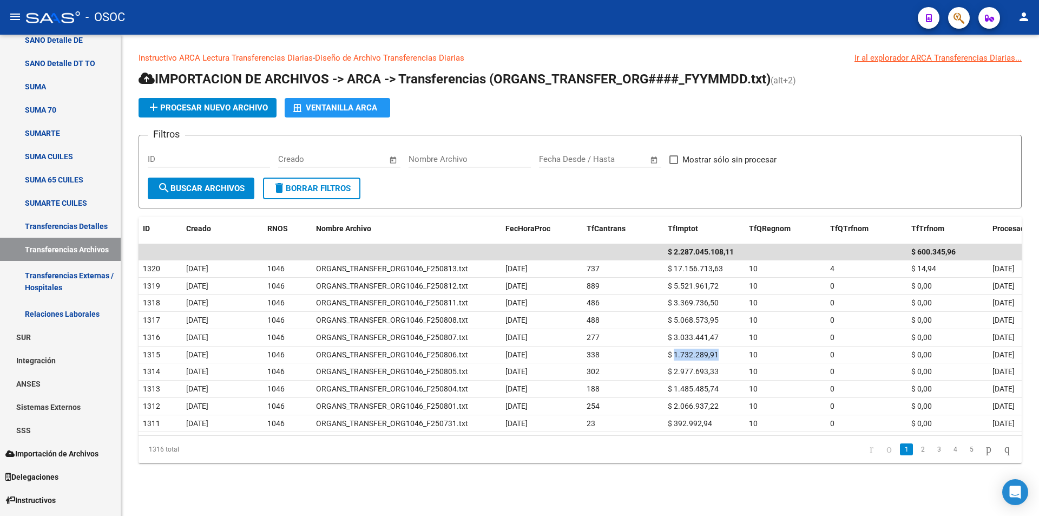
drag, startPoint x: 697, startPoint y: 352, endPoint x: 521, endPoint y: 50, distance: 348.8
click at [702, 357] on span "$ 1.732.289,91" at bounding box center [693, 354] width 51 height 9
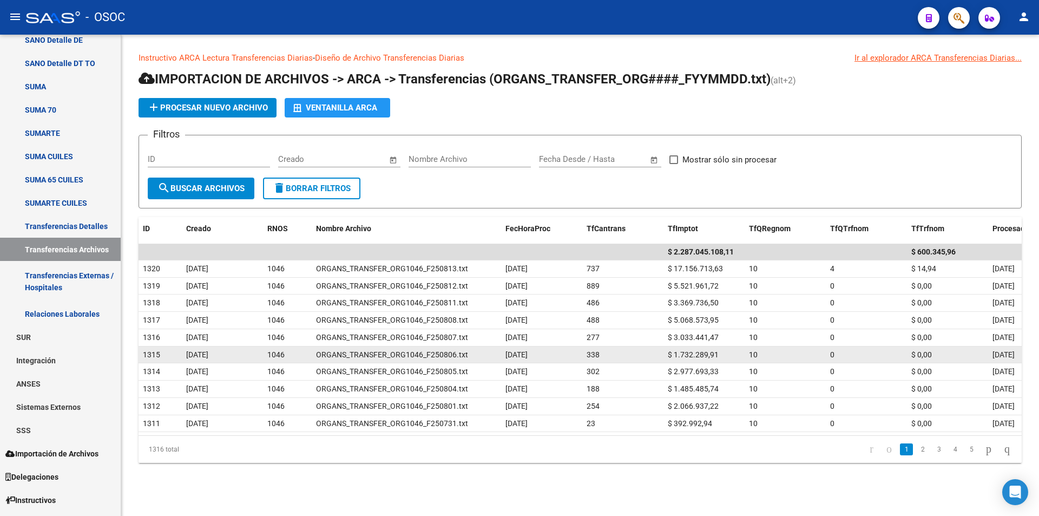
click at [703, 351] on span "$ 1.732.289,91" at bounding box center [693, 354] width 51 height 9
copy span "1.732.289,91"
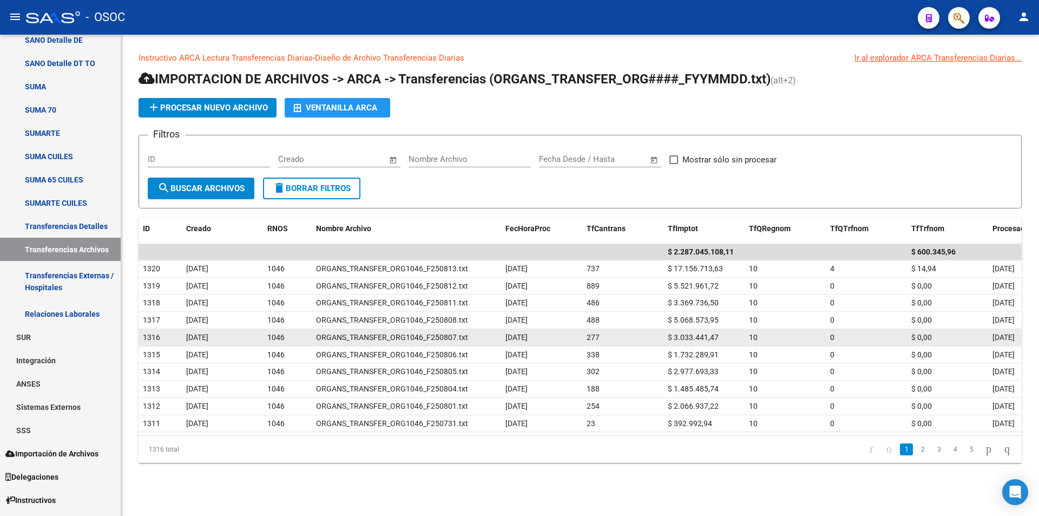
click at [690, 334] on span "$ 3.033.441,47" at bounding box center [693, 337] width 51 height 9
click at [687, 334] on span "$ 3.033.441,47" at bounding box center [693, 337] width 51 height 9
copy span "3.033.441,47"
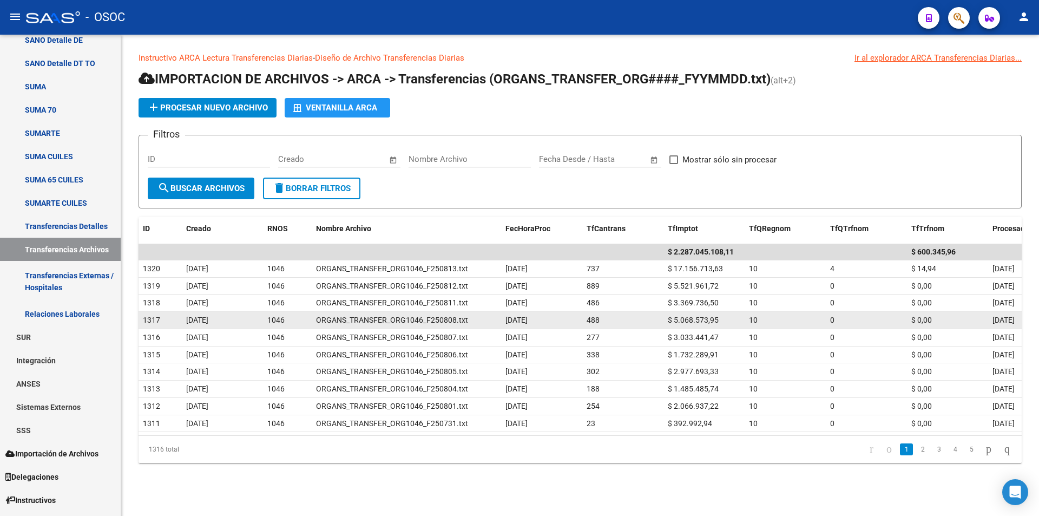
click at [695, 319] on span "$ 5.068.573,95" at bounding box center [693, 320] width 51 height 9
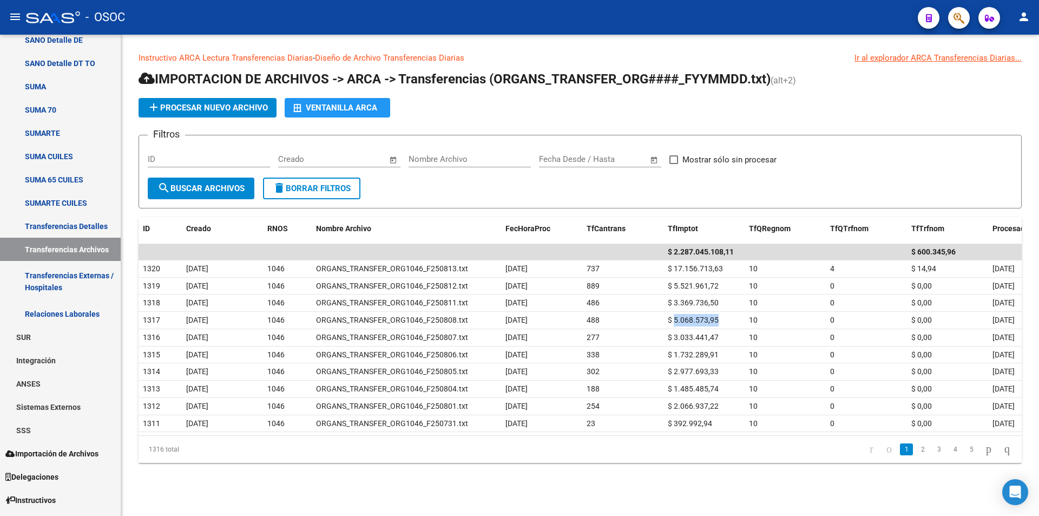
copy span "5.068.573,95"
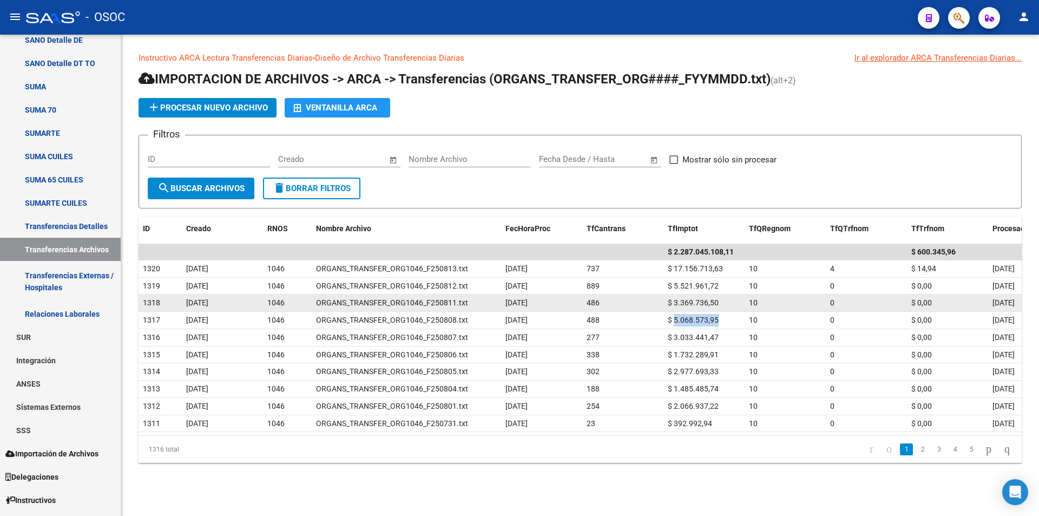
click at [684, 306] on span "$ 3.369.736,50" at bounding box center [693, 302] width 51 height 9
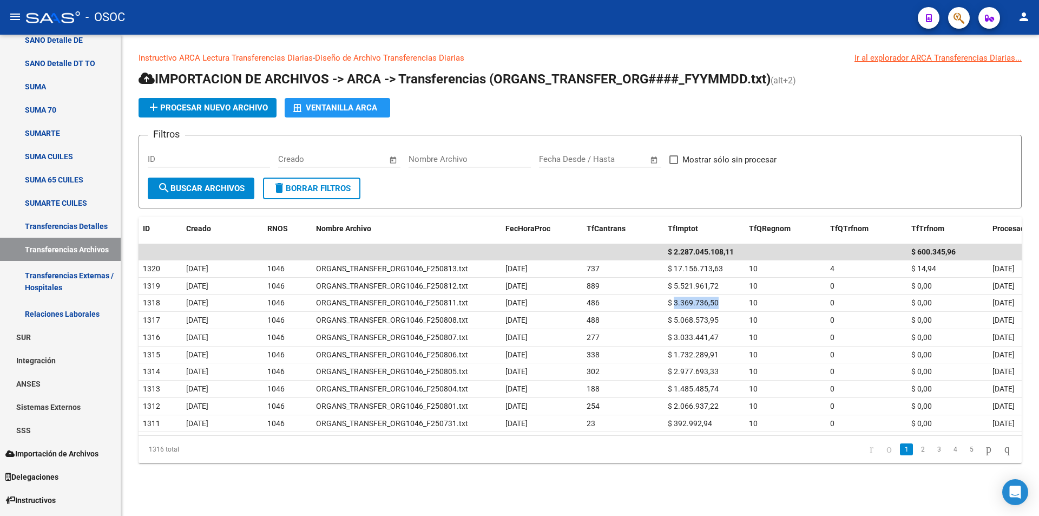
copy span "3.369.736,50"
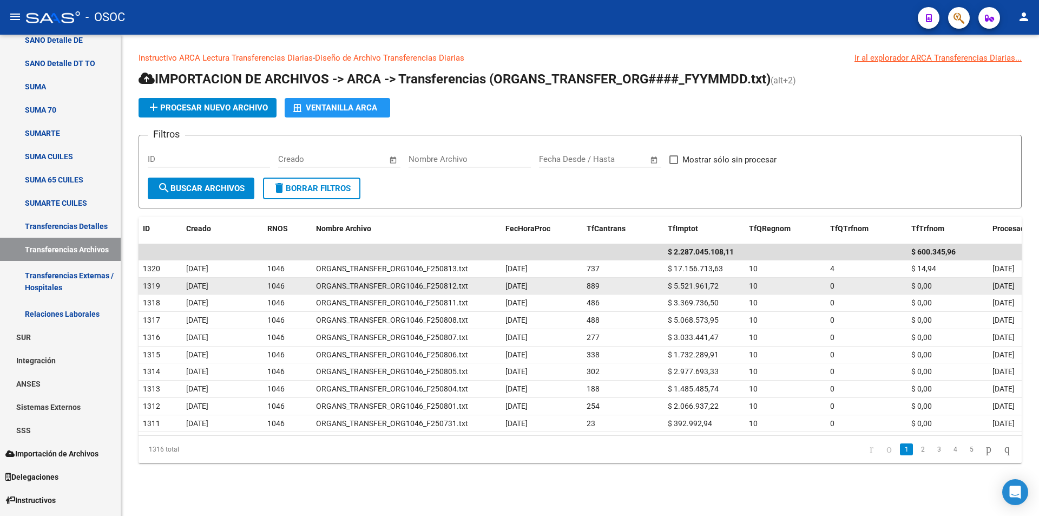
click at [682, 283] on span "$ 5.521.961,72" at bounding box center [693, 285] width 51 height 9
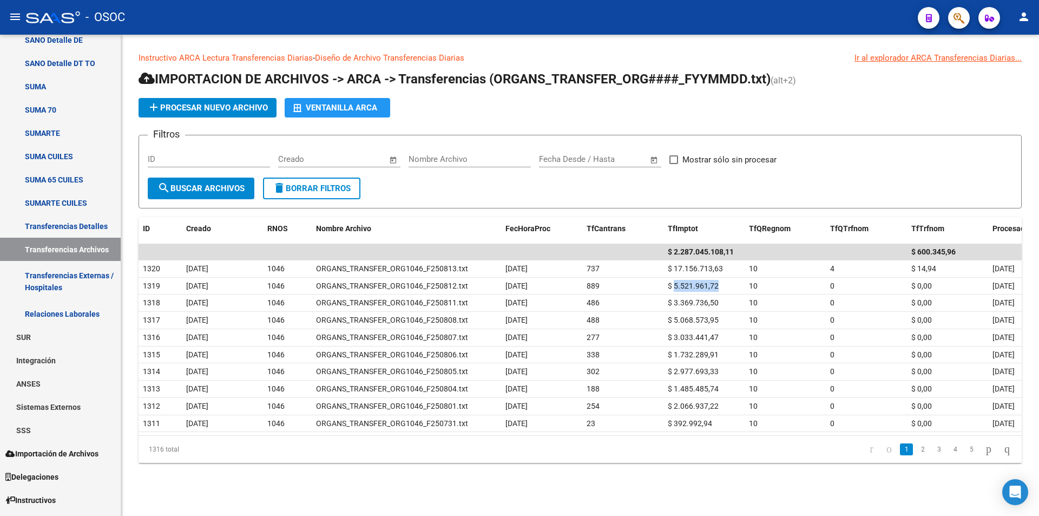
copy span "5.521.961,72"
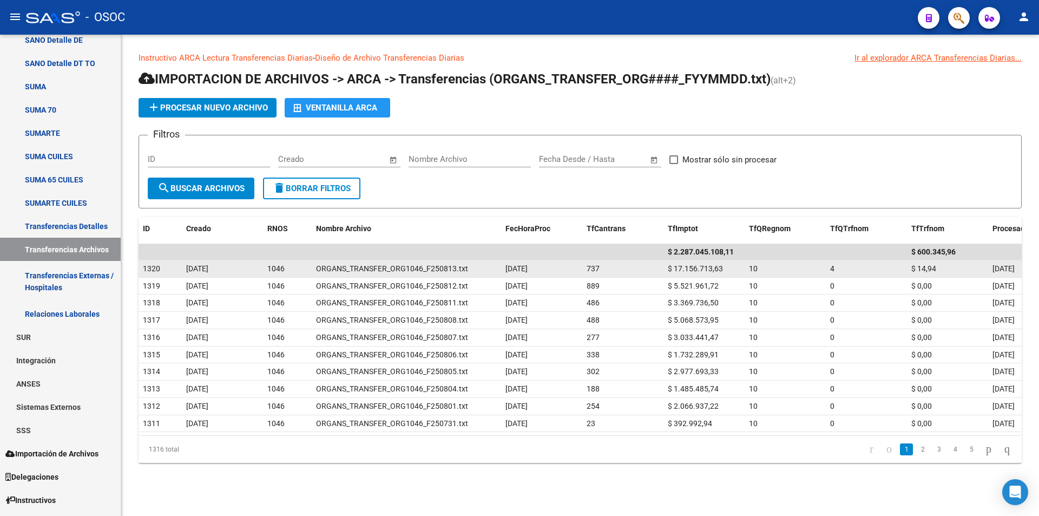
click at [691, 263] on div "$ 17.156.713,63" at bounding box center [704, 269] width 73 height 12
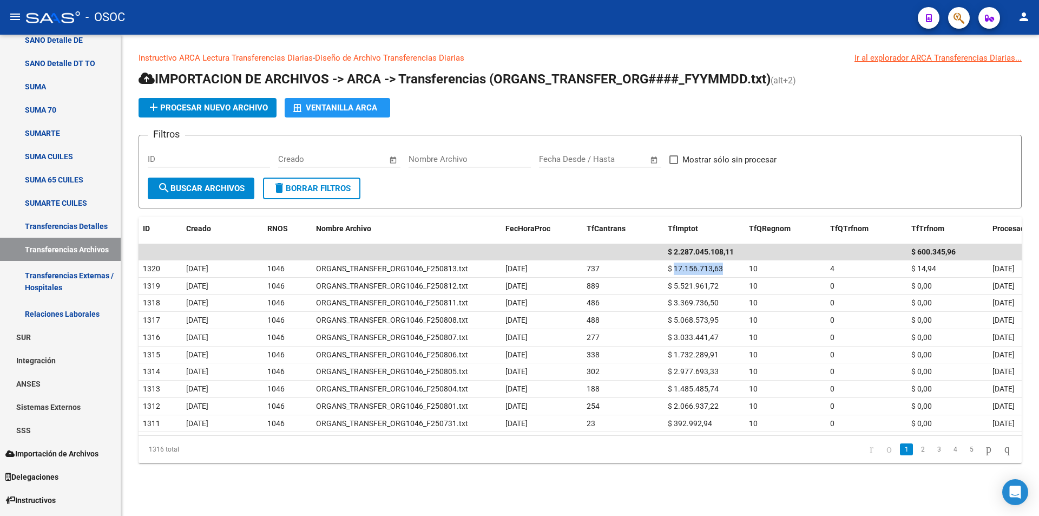
copy span "17.156.713,63"
